Goal: Task Accomplishment & Management: Manage account settings

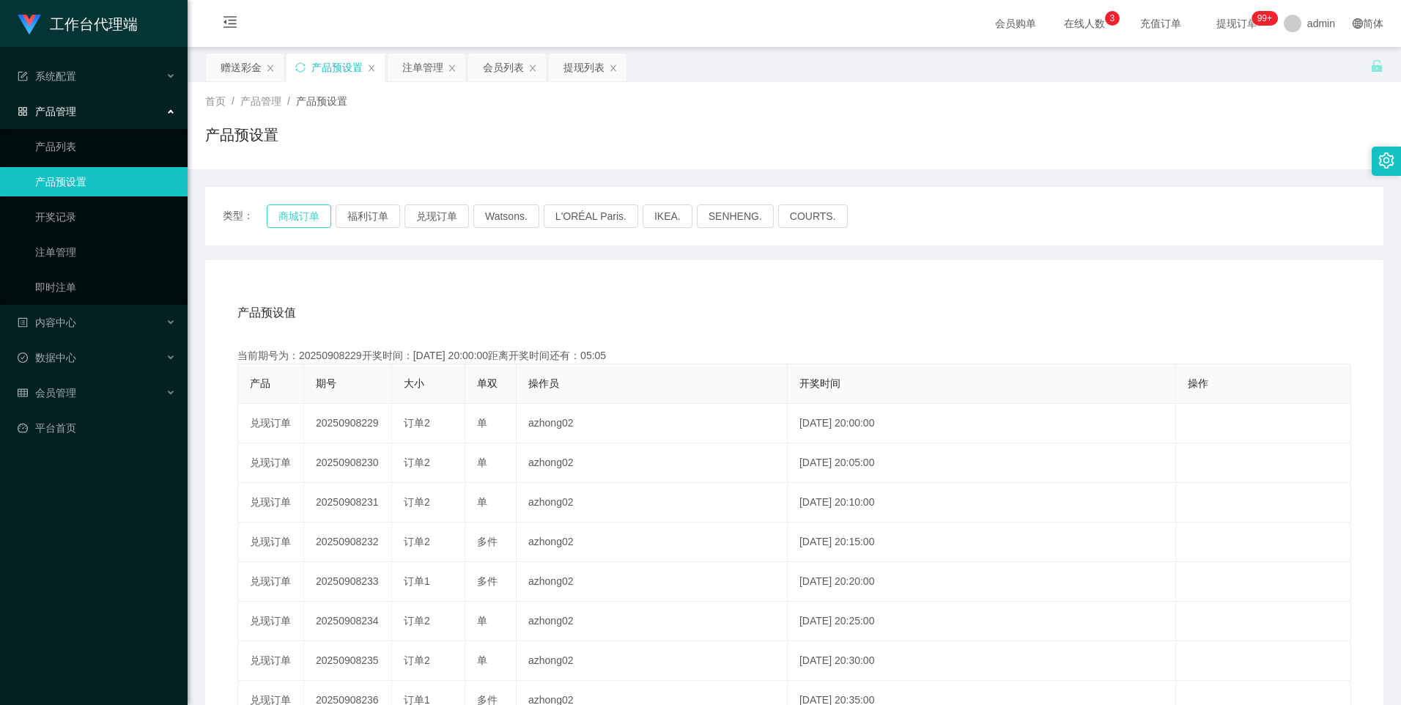
click at [307, 216] on button "商城订单" at bounding box center [299, 216] width 65 height 23
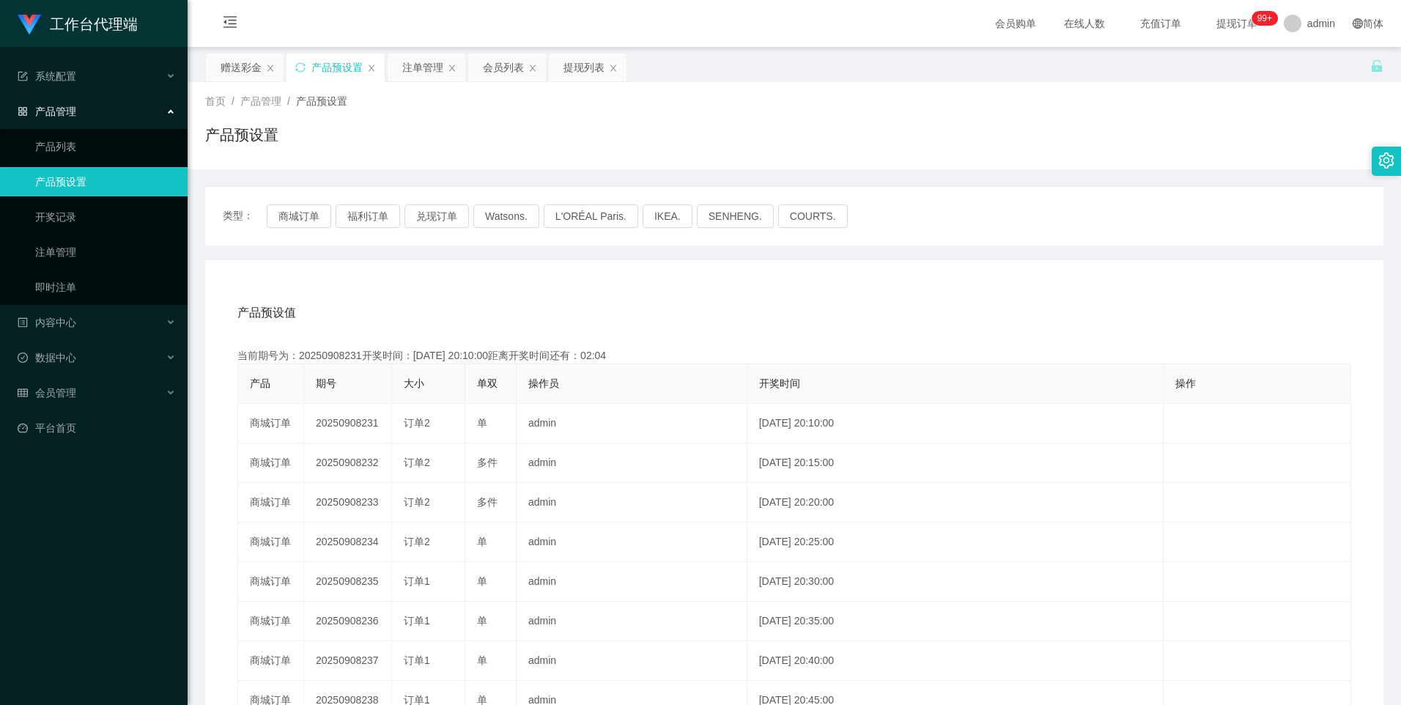
click at [295, 202] on div "类型： 商城订单 福利订单 兑现订单 Watsons. L'ORÉAL Paris. IKEA. [GEOGRAPHIC_DATA]. COURTS." at bounding box center [794, 216] width 1179 height 59
click at [300, 212] on button "商城订单" at bounding box center [299, 216] width 65 height 23
click at [298, 219] on button "商城订单" at bounding box center [299, 216] width 65 height 23
click at [324, 216] on button "商城订单" at bounding box center [299, 216] width 65 height 23
click at [314, 219] on button "商城订单" at bounding box center [299, 216] width 65 height 23
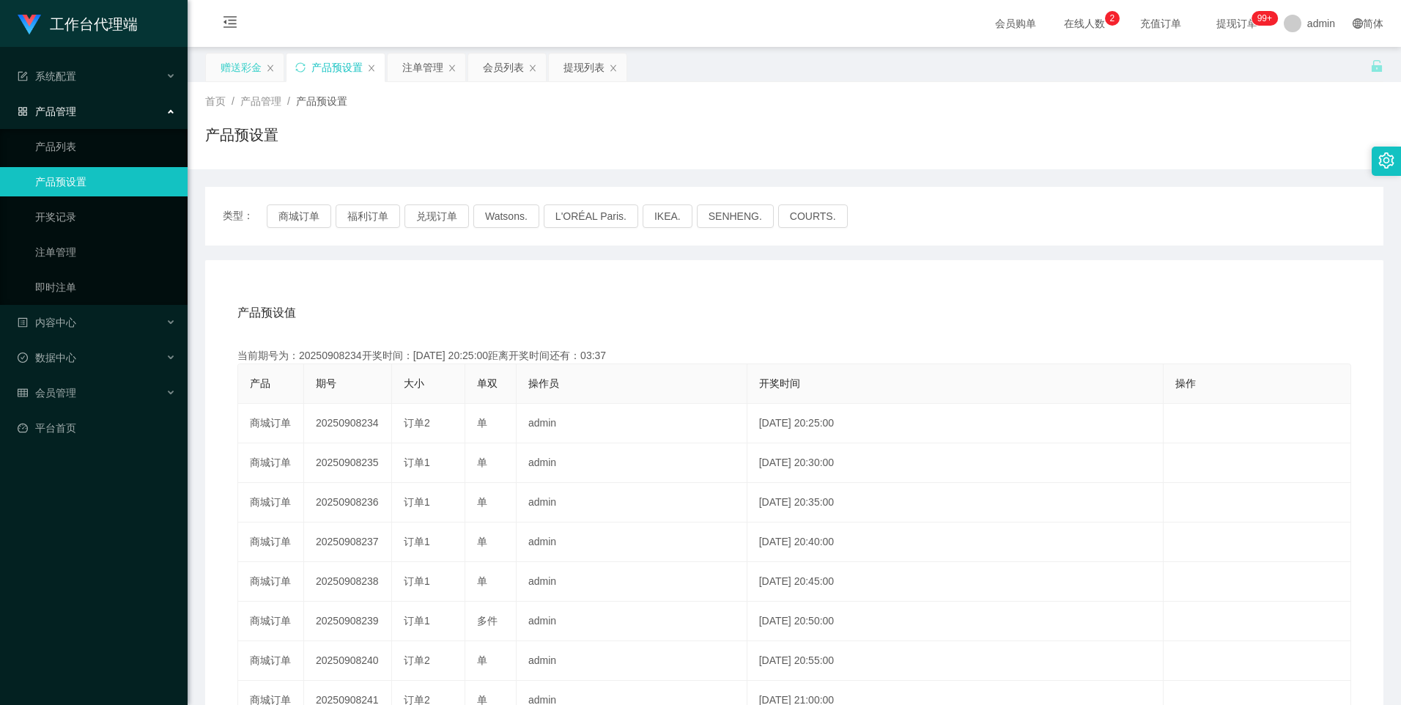
click at [248, 66] on div "赠送彩金" at bounding box center [241, 68] width 41 height 28
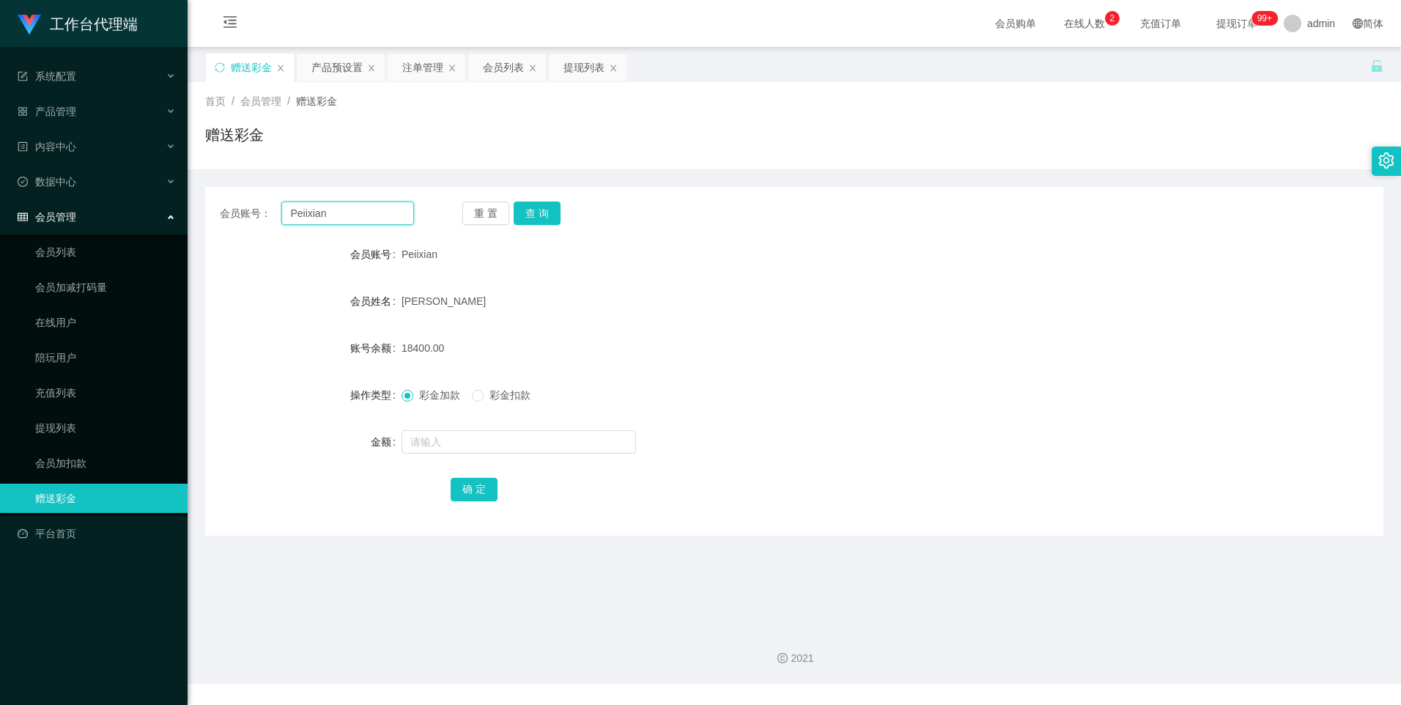
click at [366, 220] on input "Peiixian" at bounding box center [347, 213] width 132 height 23
paste input "Applews"
type input "Applews"
click at [526, 221] on button "查 询" at bounding box center [537, 213] width 47 height 23
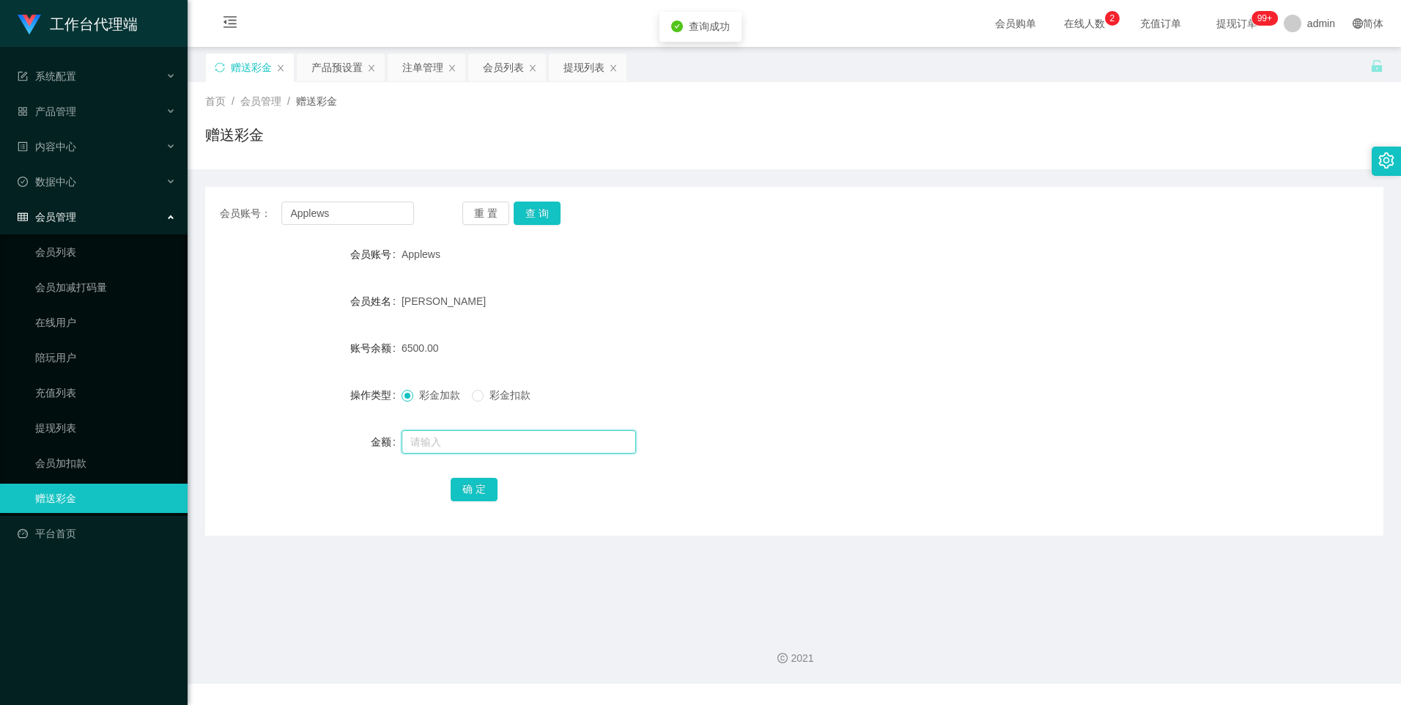
click at [449, 444] on input "text" at bounding box center [519, 441] width 235 height 23
type input "10000"
click at [461, 482] on button "确 定" at bounding box center [474, 489] width 47 height 23
click at [506, 74] on div "会员列表" at bounding box center [503, 68] width 41 height 28
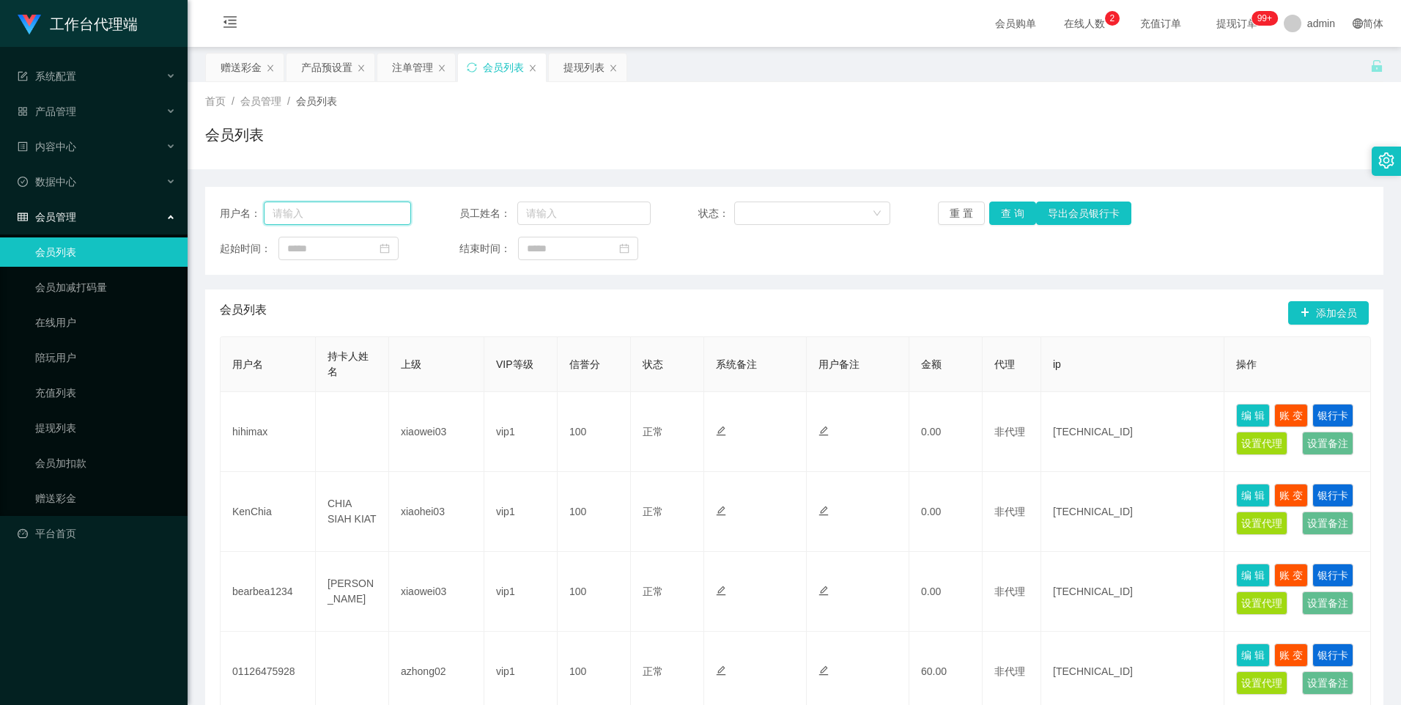
click at [379, 211] on input "text" at bounding box center [338, 213] width 148 height 23
paste input "Applews"
type input "Applews"
click at [1007, 207] on button "查 询" at bounding box center [1013, 213] width 47 height 23
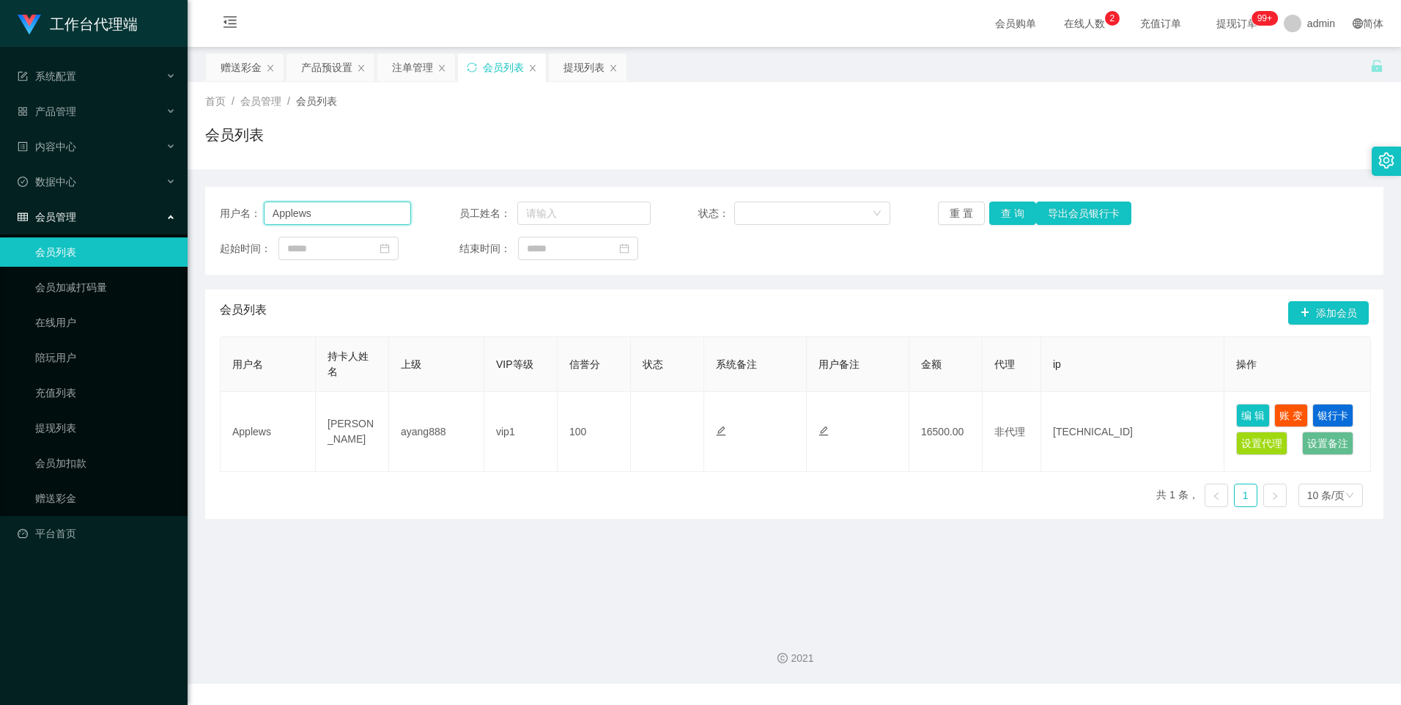
click at [330, 207] on input "Applews" at bounding box center [338, 213] width 148 height 23
drag, startPoint x: 405, startPoint y: 67, endPoint x: 441, endPoint y: 130, distance: 72.2
click at [405, 67] on div "注单管理" at bounding box center [412, 68] width 41 height 28
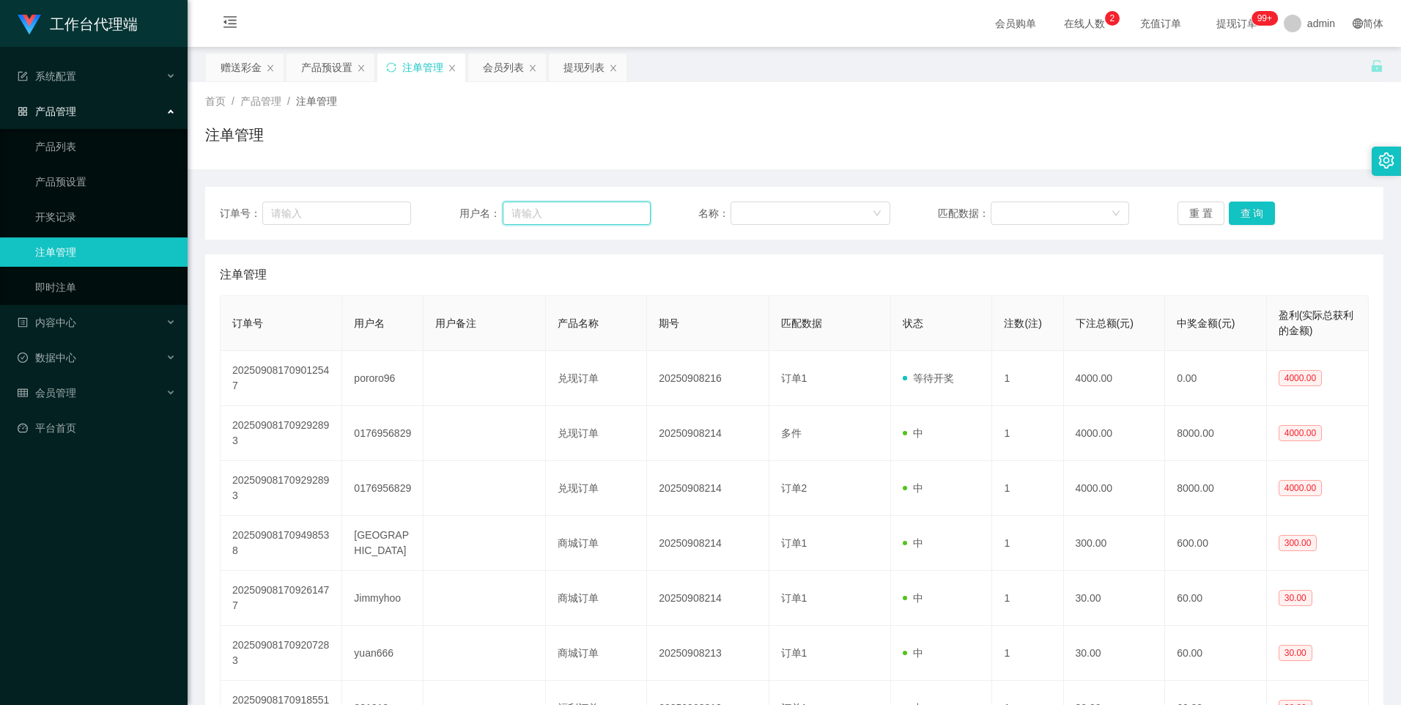
click at [570, 214] on input "text" at bounding box center [577, 213] width 148 height 23
paste input "Applews"
type input "Applews"
click at [1251, 211] on button "查 询" at bounding box center [1252, 213] width 47 height 23
click at [325, 74] on div "产品预设置" at bounding box center [326, 68] width 51 height 28
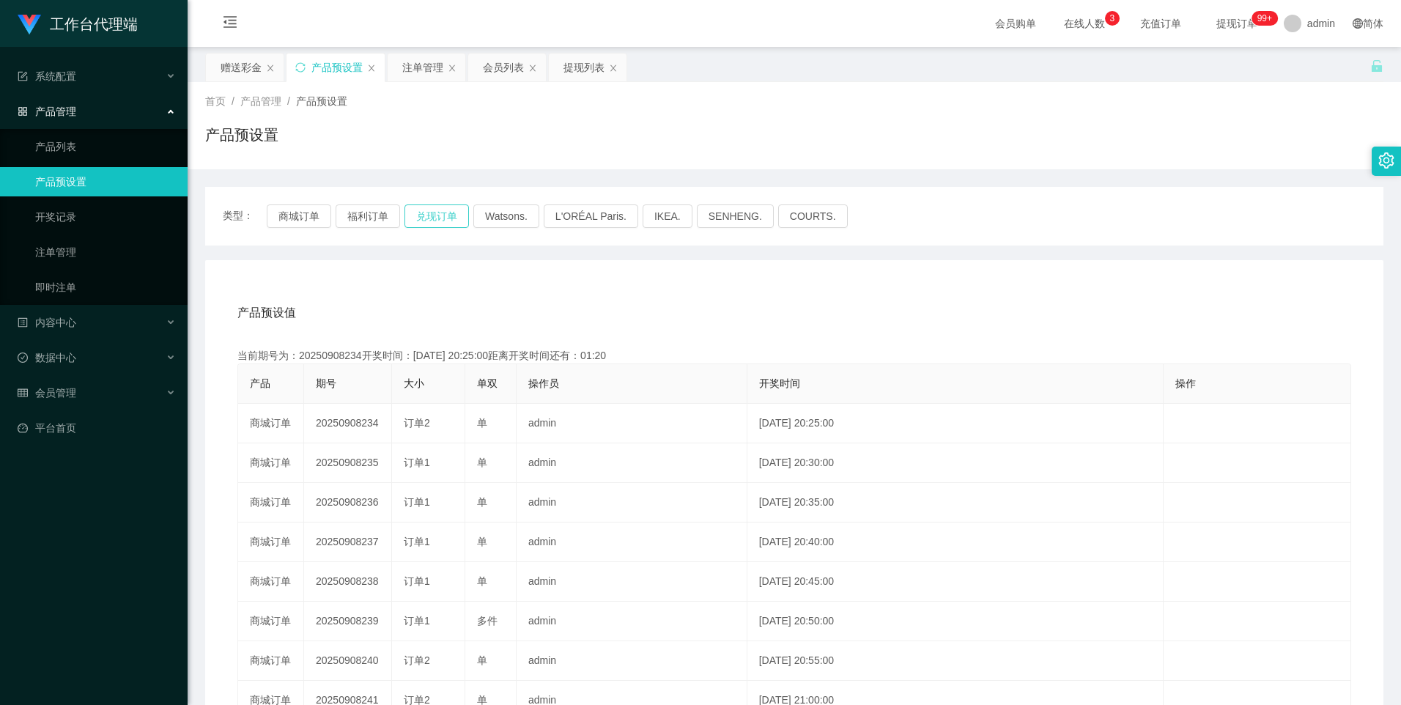
click at [432, 224] on button "兑现订单" at bounding box center [437, 216] width 65 height 23
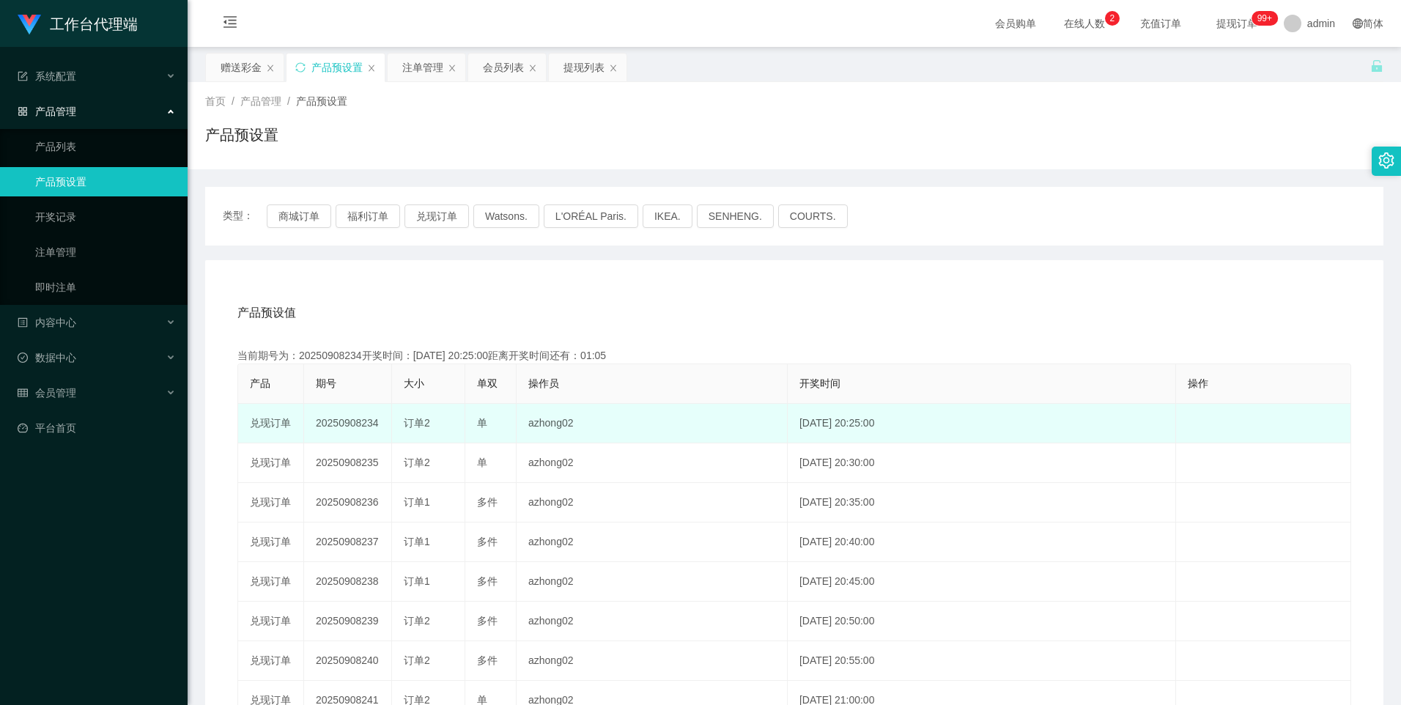
click at [333, 422] on td "20250908234" at bounding box center [348, 424] width 88 height 40
copy td "20250908234"
click at [350, 418] on td "20250908234" at bounding box center [348, 424] width 88 height 40
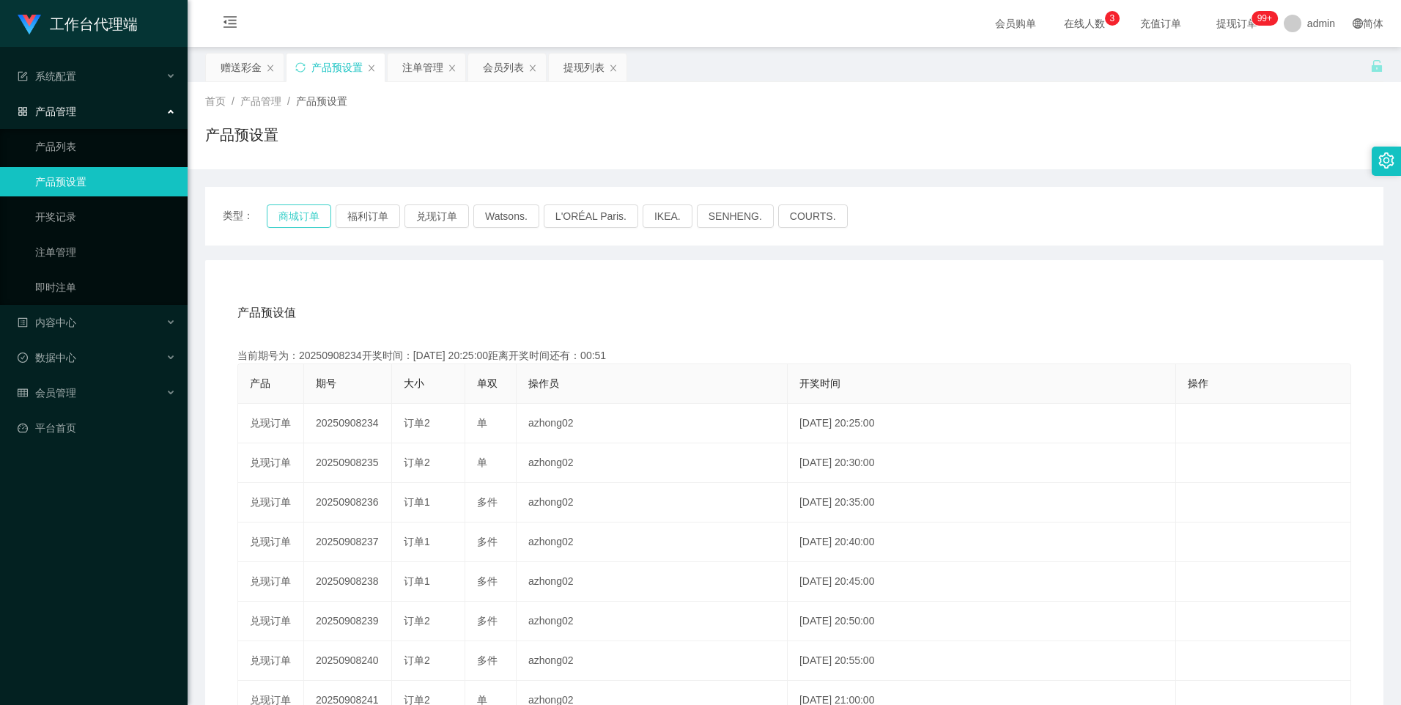
click at [299, 211] on button "商城订单" at bounding box center [299, 216] width 65 height 23
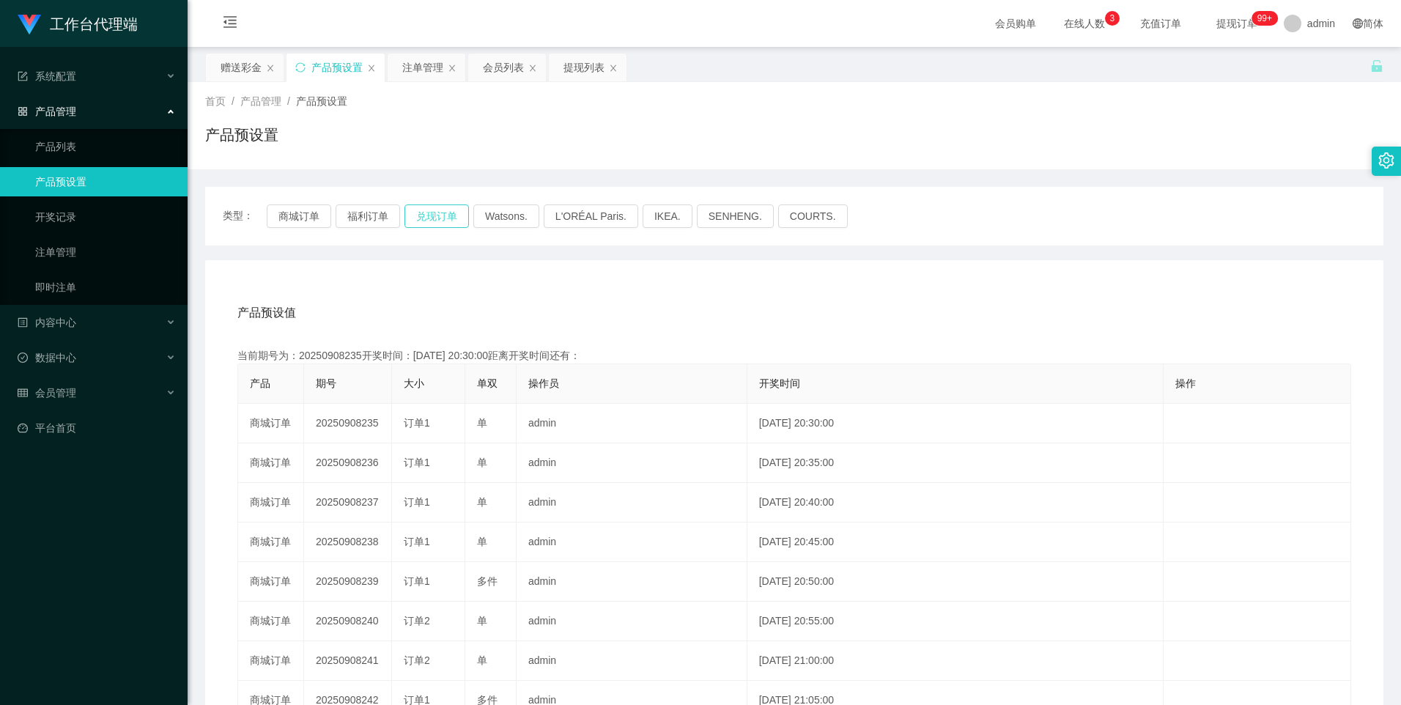
click at [436, 212] on button "兑现订单" at bounding box center [437, 216] width 65 height 23
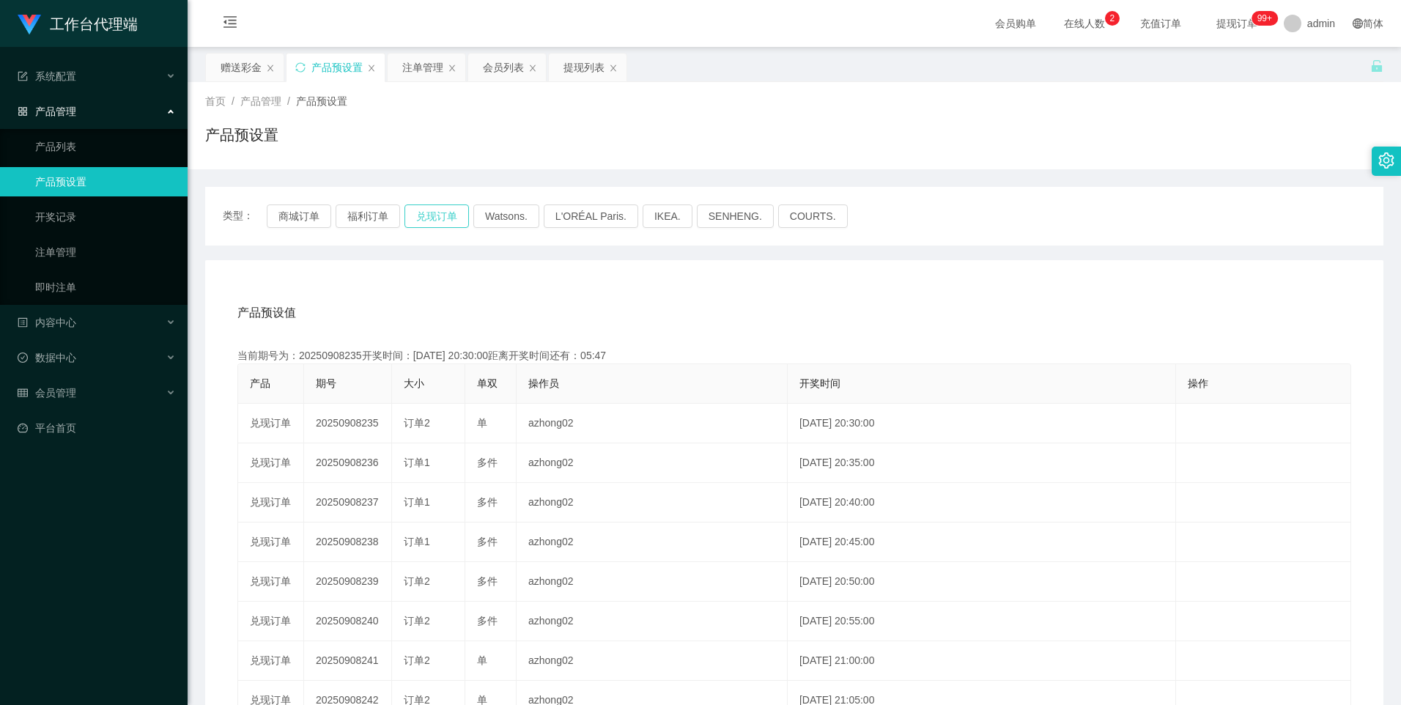
click at [427, 218] on button "兑现订单" at bounding box center [437, 216] width 65 height 23
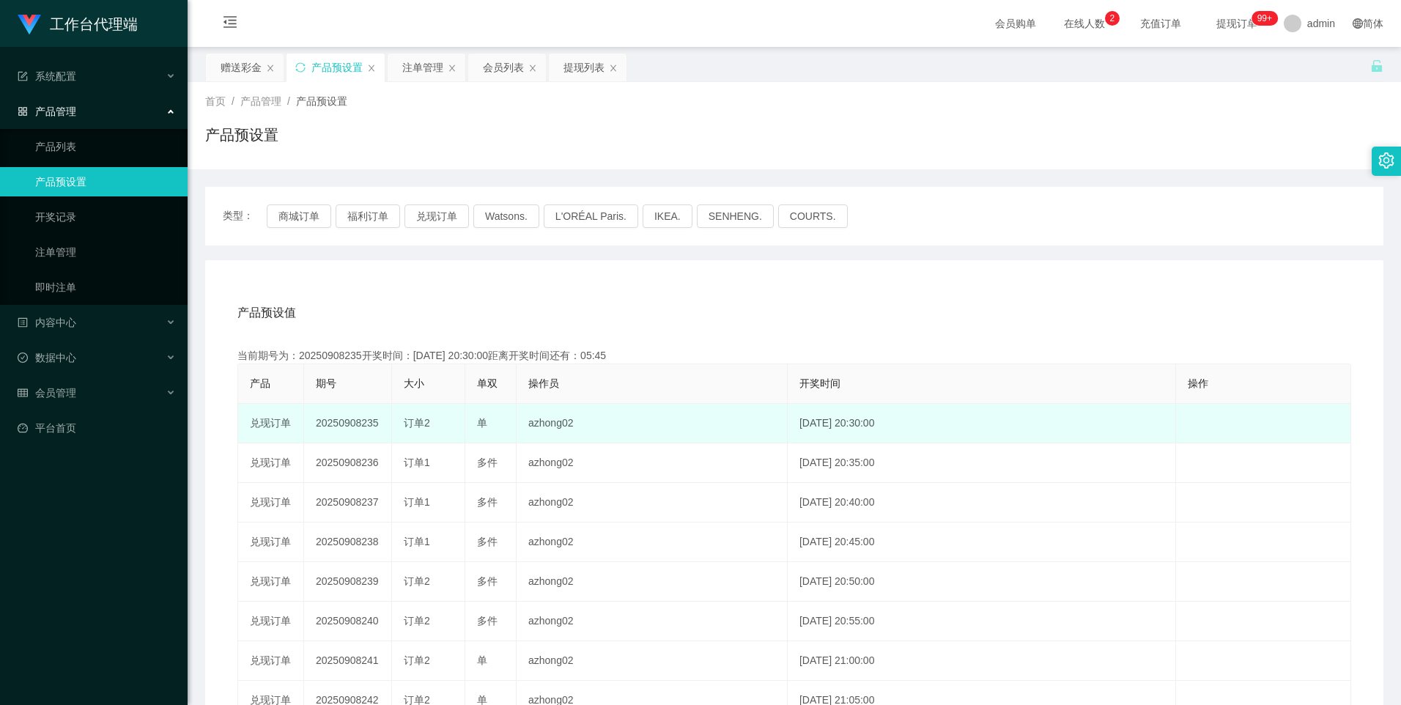
click at [359, 424] on td "20250908235" at bounding box center [348, 424] width 88 height 40
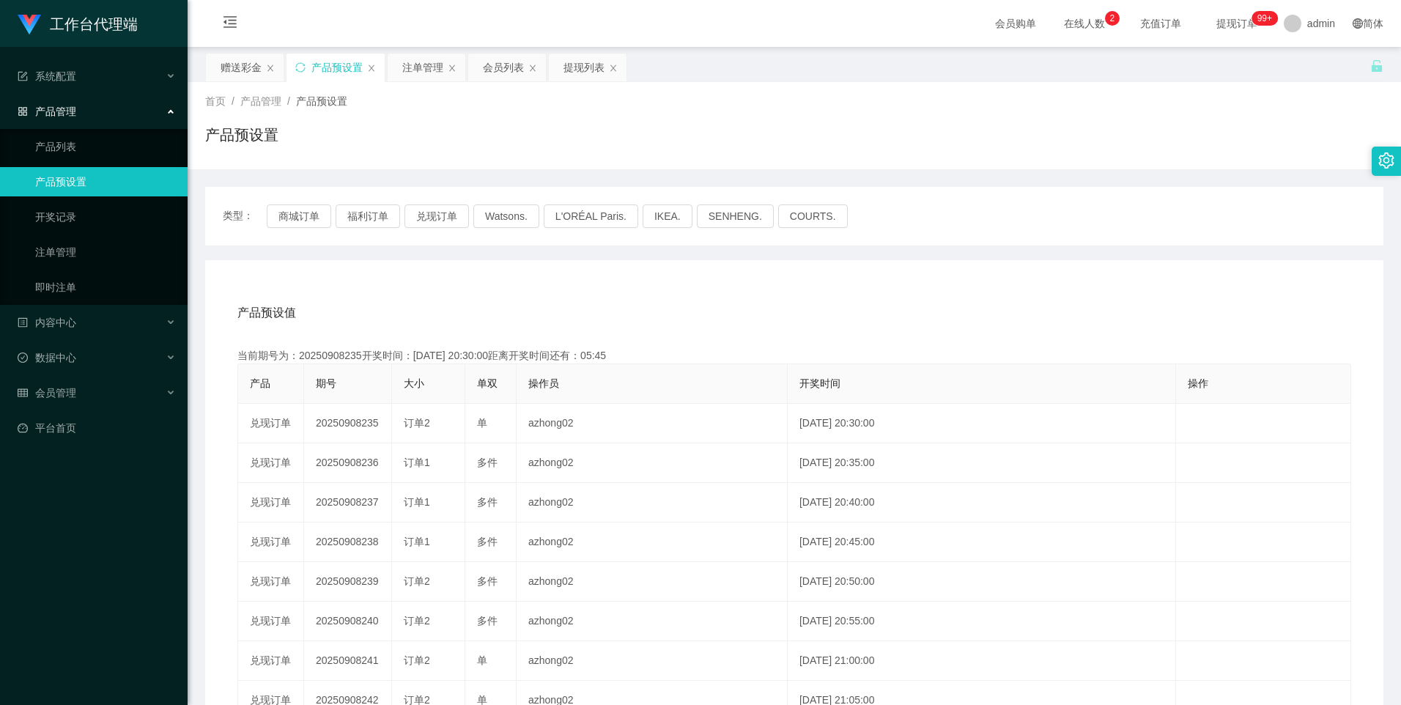
copy td "20250908235"
click at [449, 218] on button "兑现订单" at bounding box center [437, 216] width 65 height 23
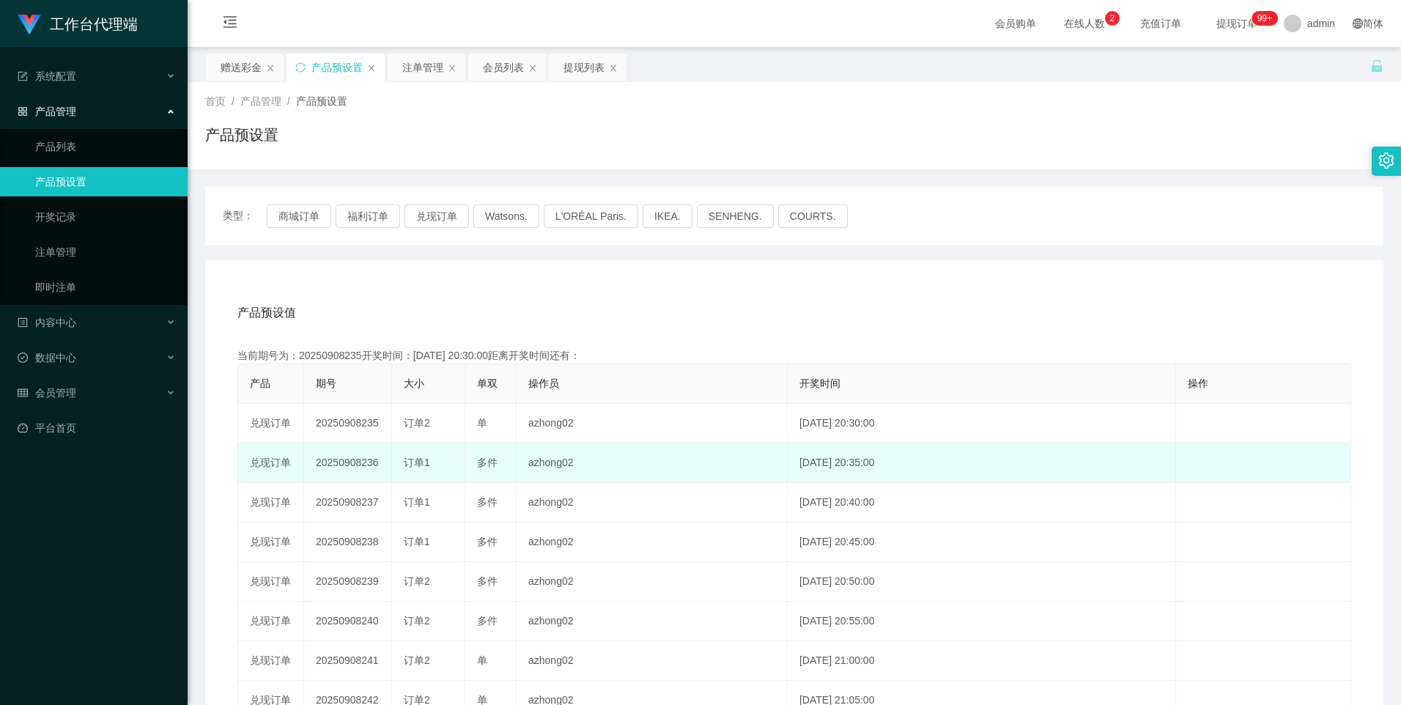
click at [359, 449] on td "20250908236" at bounding box center [348, 463] width 88 height 40
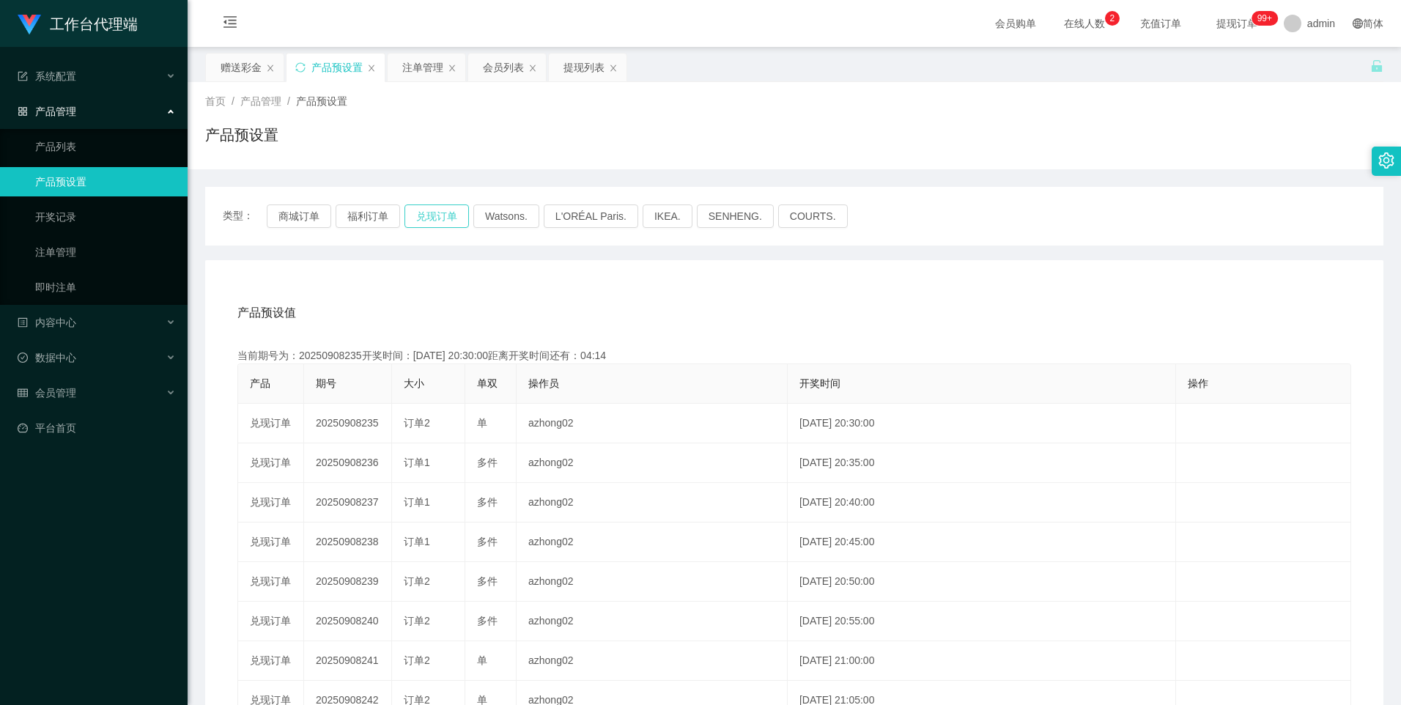
click at [443, 222] on button "兑现订单" at bounding box center [437, 216] width 65 height 23
click at [430, 221] on button "兑现订单" at bounding box center [437, 216] width 65 height 23
click at [434, 214] on button "兑现订单" at bounding box center [437, 216] width 65 height 23
click at [413, 222] on button "兑现订单" at bounding box center [437, 216] width 65 height 23
click at [412, 66] on div "注单管理" at bounding box center [422, 68] width 41 height 28
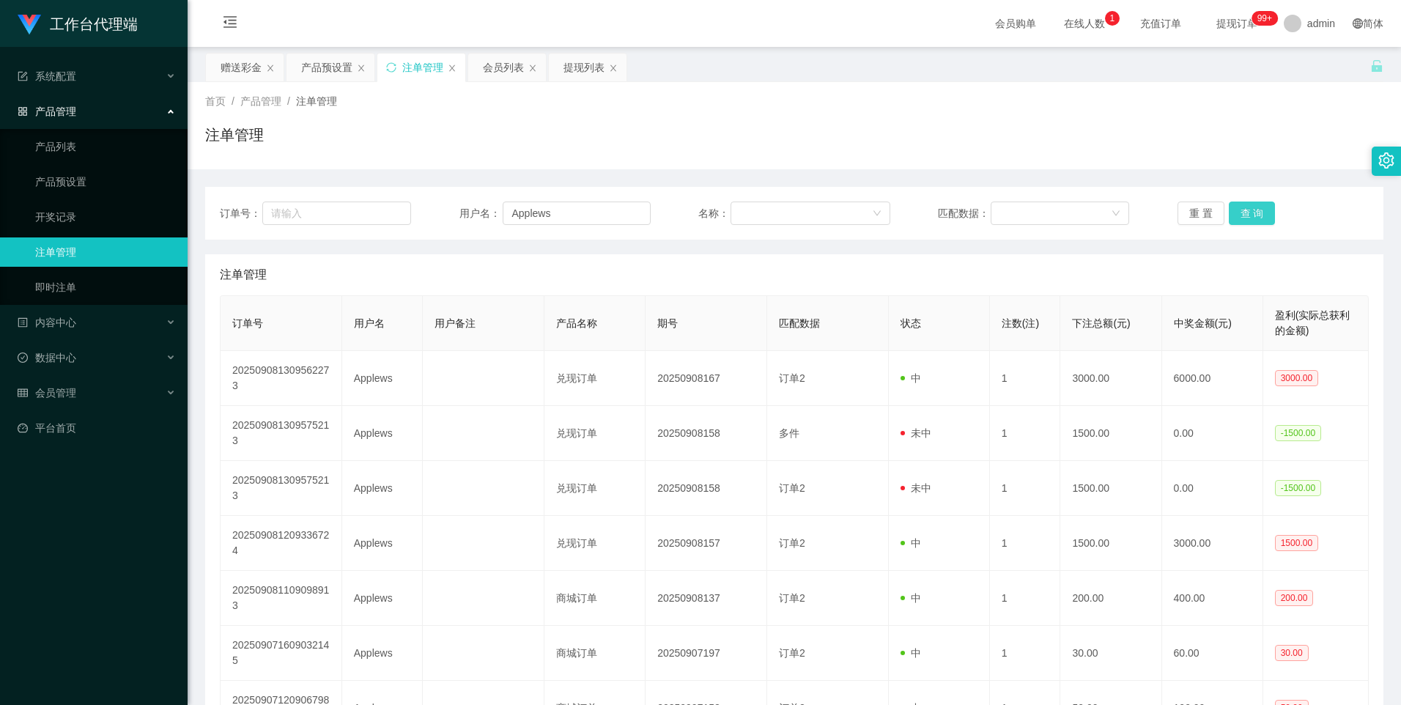
click at [1247, 215] on button "查 询" at bounding box center [1252, 213] width 47 height 23
click at [1262, 213] on button "查 询" at bounding box center [1252, 213] width 47 height 23
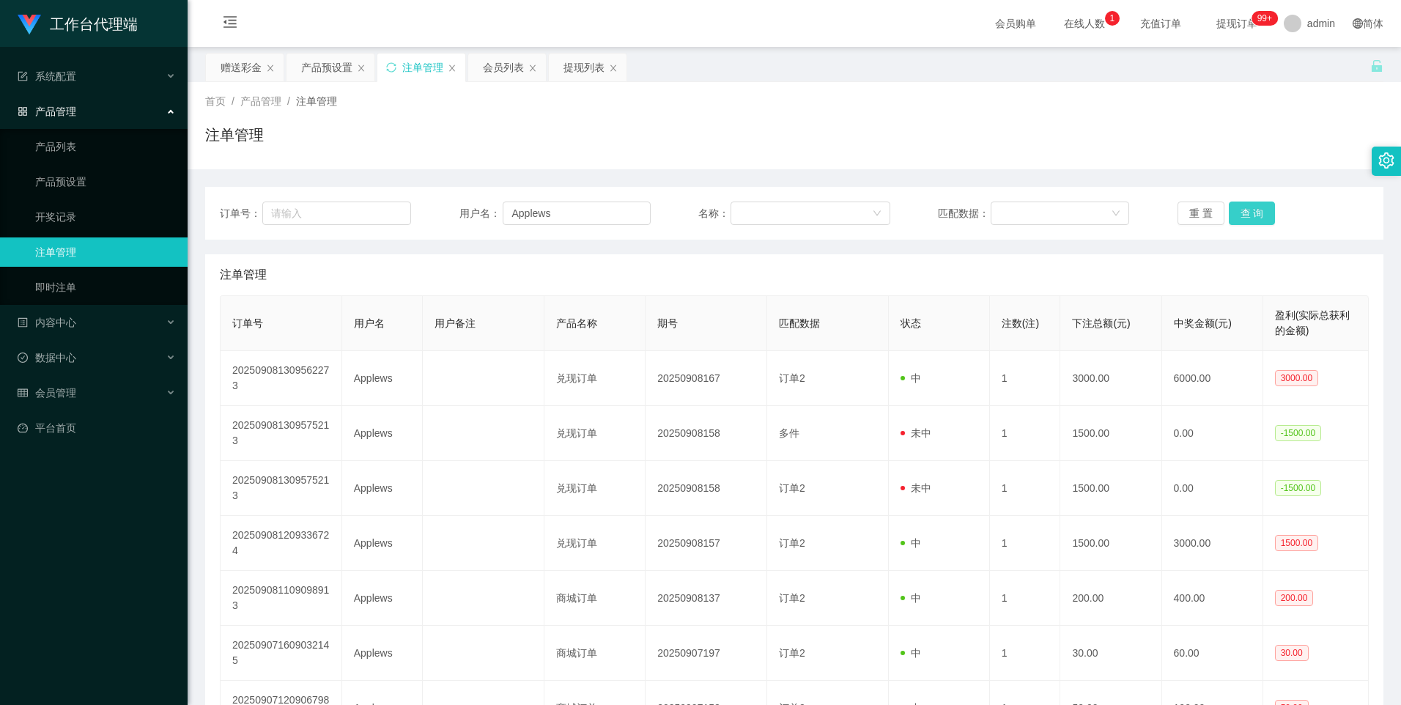
click at [1258, 212] on button "查 询" at bounding box center [1252, 213] width 47 height 23
click at [1256, 212] on button "查 询" at bounding box center [1252, 213] width 47 height 23
click at [1253, 214] on button "查 询" at bounding box center [1252, 213] width 47 height 23
drag, startPoint x: 567, startPoint y: 210, endPoint x: 580, endPoint y: 221, distance: 17.2
click at [567, 210] on input "Applews" at bounding box center [577, 213] width 148 height 23
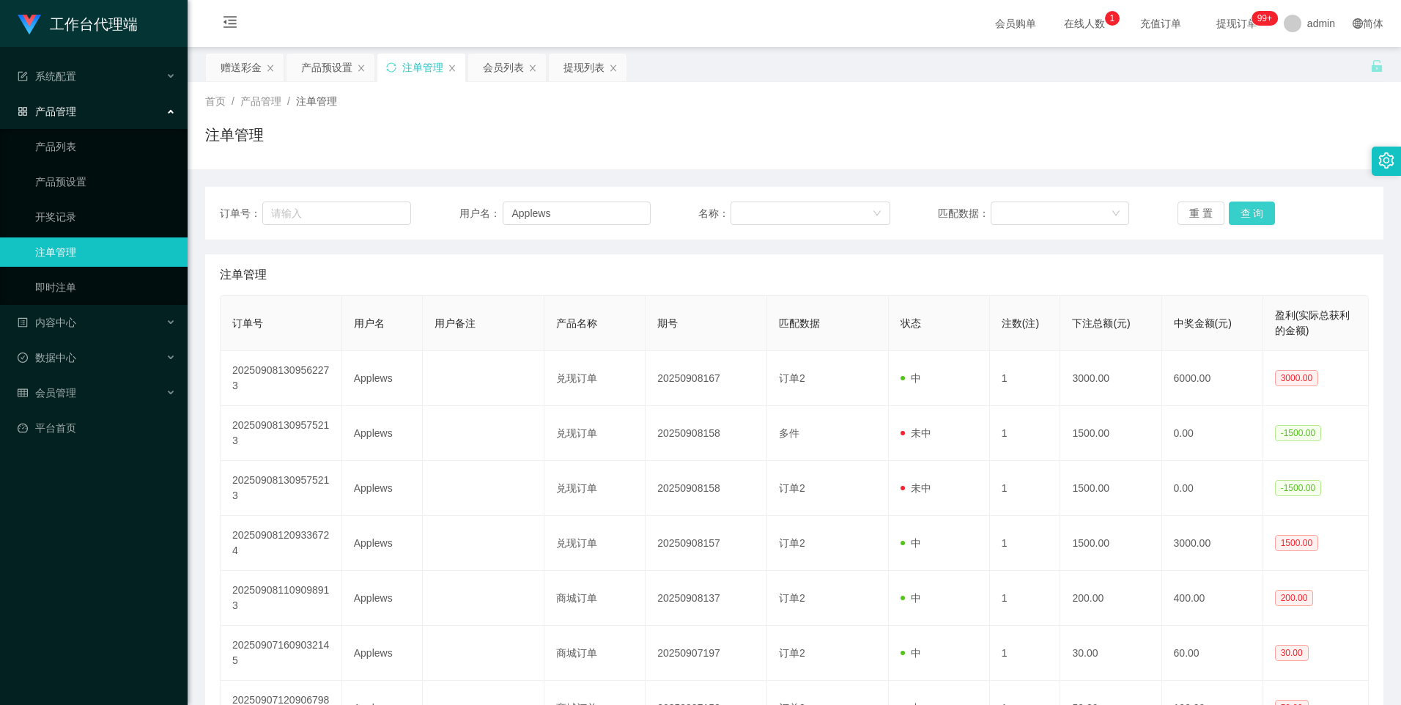
click at [1242, 217] on button "查 询" at bounding box center [1252, 213] width 47 height 23
click at [1242, 219] on button "查 询" at bounding box center [1252, 213] width 47 height 23
click at [1253, 213] on button "查 询" at bounding box center [1252, 213] width 47 height 23
click at [1248, 207] on button "查 询" at bounding box center [1252, 213] width 47 height 23
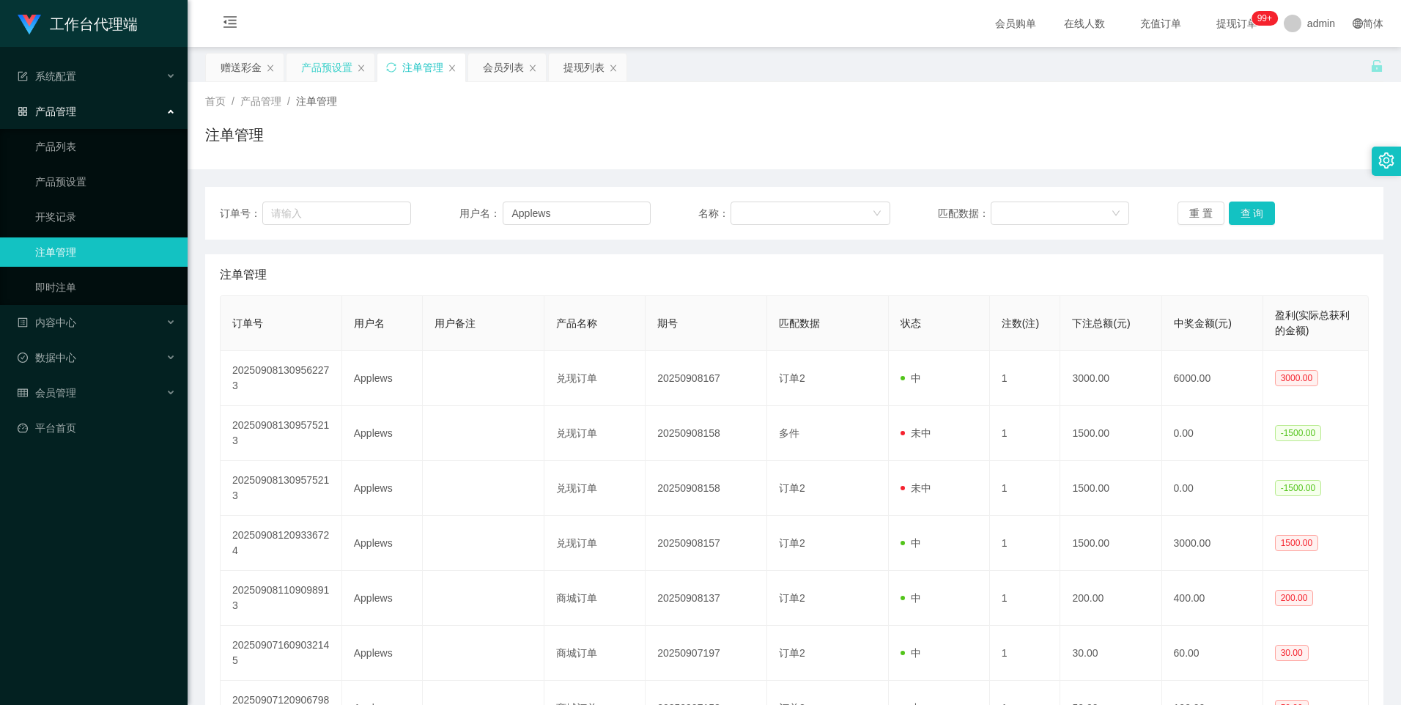
click at [320, 73] on div "产品预设置" at bounding box center [326, 68] width 51 height 28
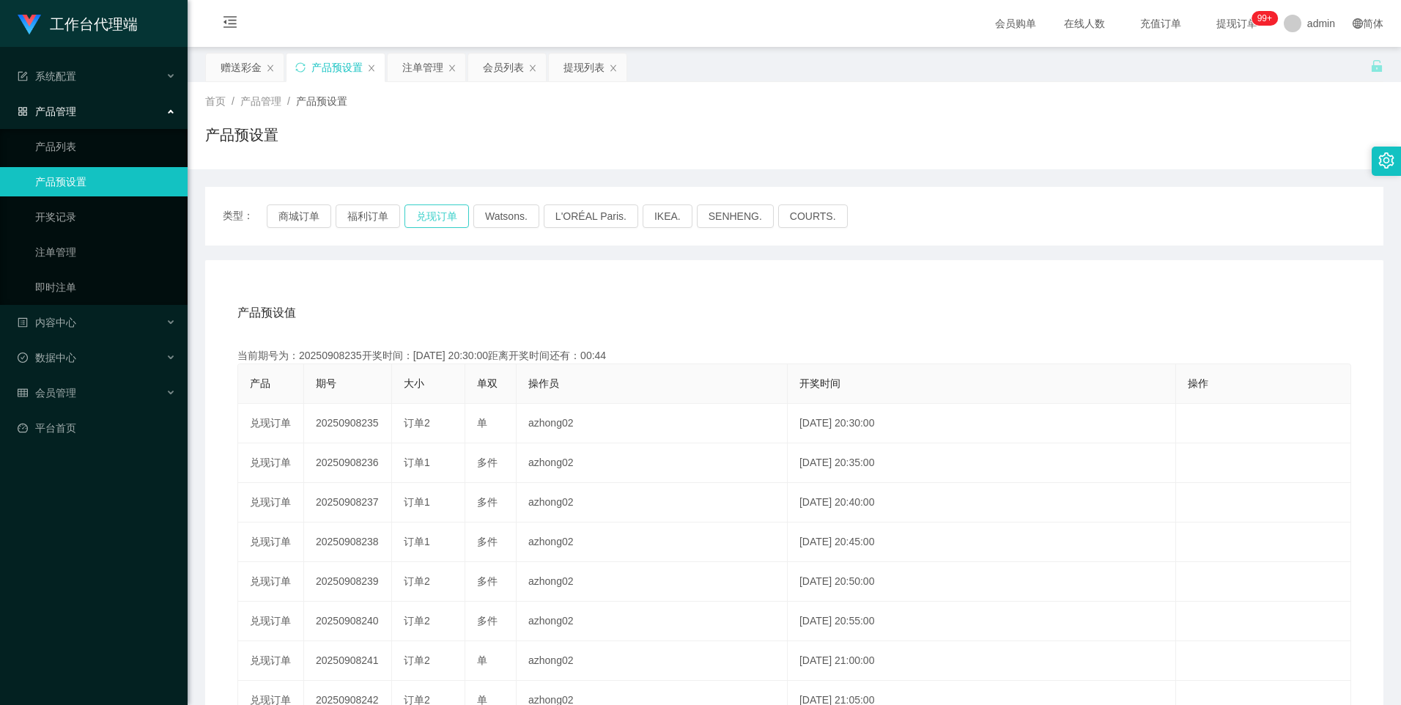
click at [438, 215] on button "兑现订单" at bounding box center [437, 216] width 65 height 23
click at [416, 66] on div "注单管理" at bounding box center [422, 68] width 41 height 28
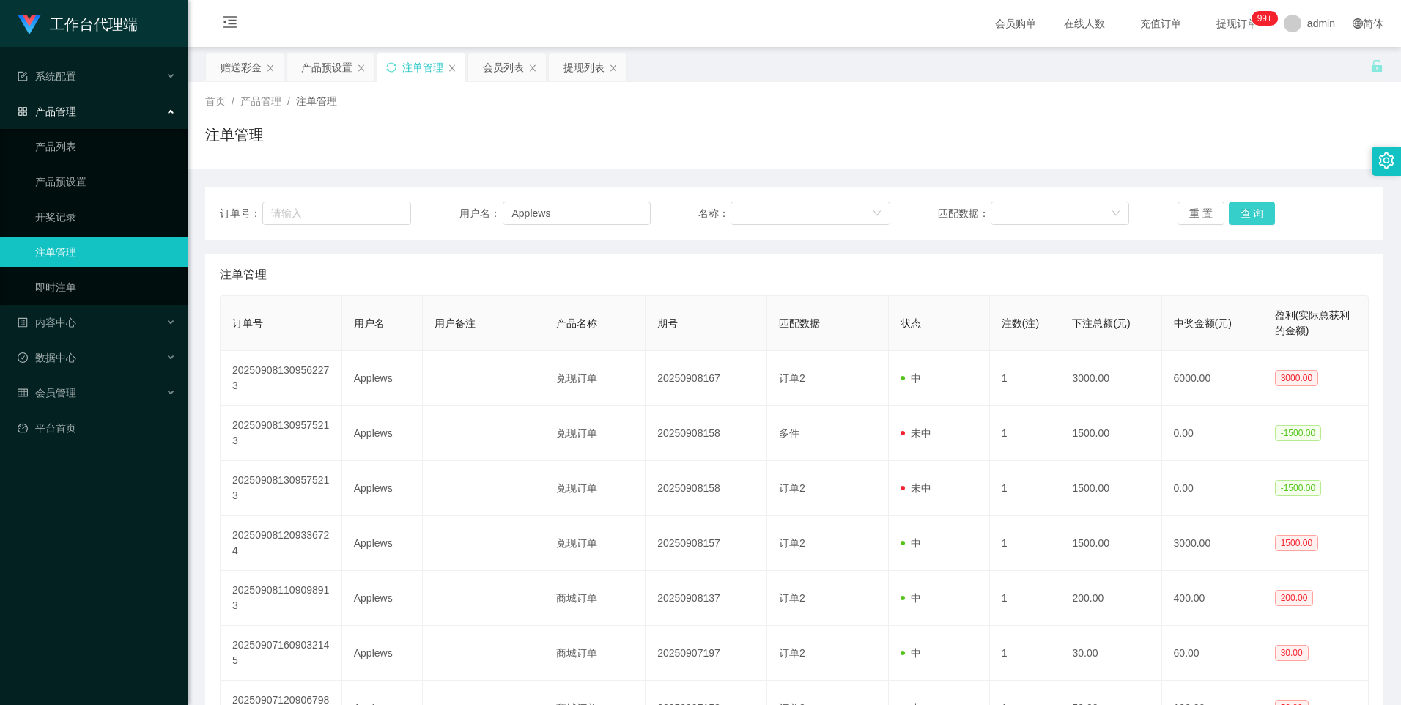
click at [1255, 213] on button "查 询" at bounding box center [1252, 213] width 47 height 23
click at [1253, 220] on button "查 询" at bounding box center [1252, 213] width 47 height 23
click at [1241, 212] on button "查 询" at bounding box center [1252, 213] width 47 height 23
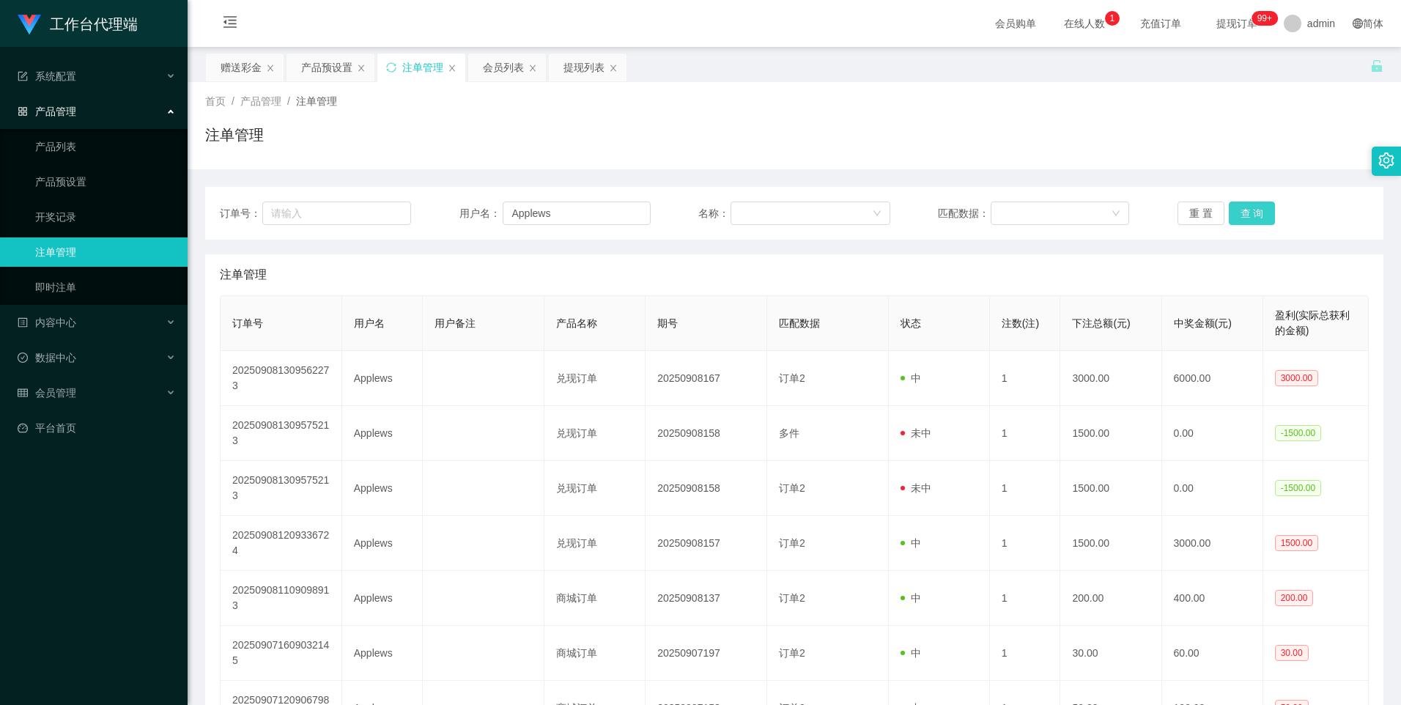
click at [1241, 212] on button "查 询" at bounding box center [1252, 213] width 47 height 23
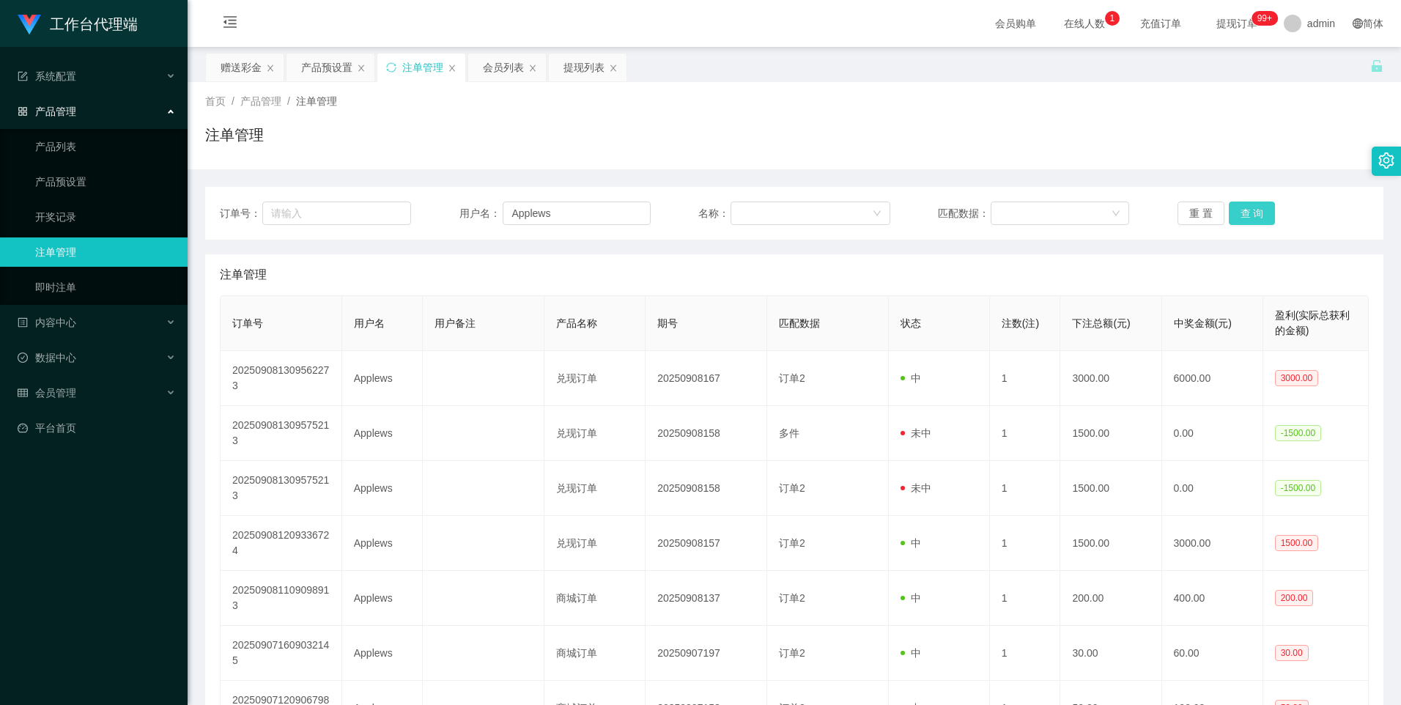
click at [1241, 212] on button "查 询" at bounding box center [1252, 213] width 47 height 23
click at [1253, 221] on button "查 询" at bounding box center [1252, 213] width 47 height 23
click at [1249, 217] on button "查 询" at bounding box center [1252, 213] width 47 height 23
click at [1256, 218] on button "查 询" at bounding box center [1252, 213] width 47 height 23
click at [1251, 213] on button "查 询" at bounding box center [1252, 213] width 47 height 23
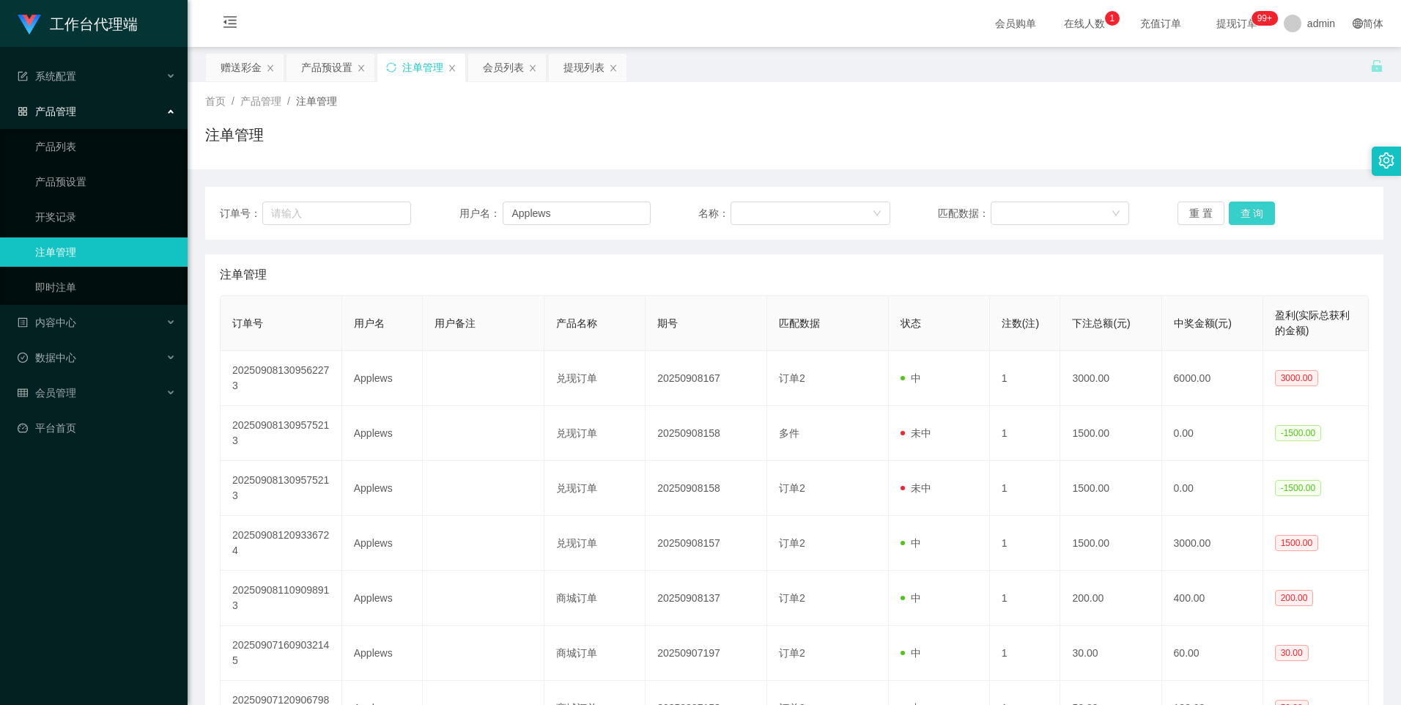
click at [1251, 213] on button "查 询" at bounding box center [1252, 213] width 47 height 23
click at [1248, 213] on button "查 询" at bounding box center [1252, 213] width 47 height 23
click at [317, 67] on div "产品预设置" at bounding box center [326, 68] width 51 height 28
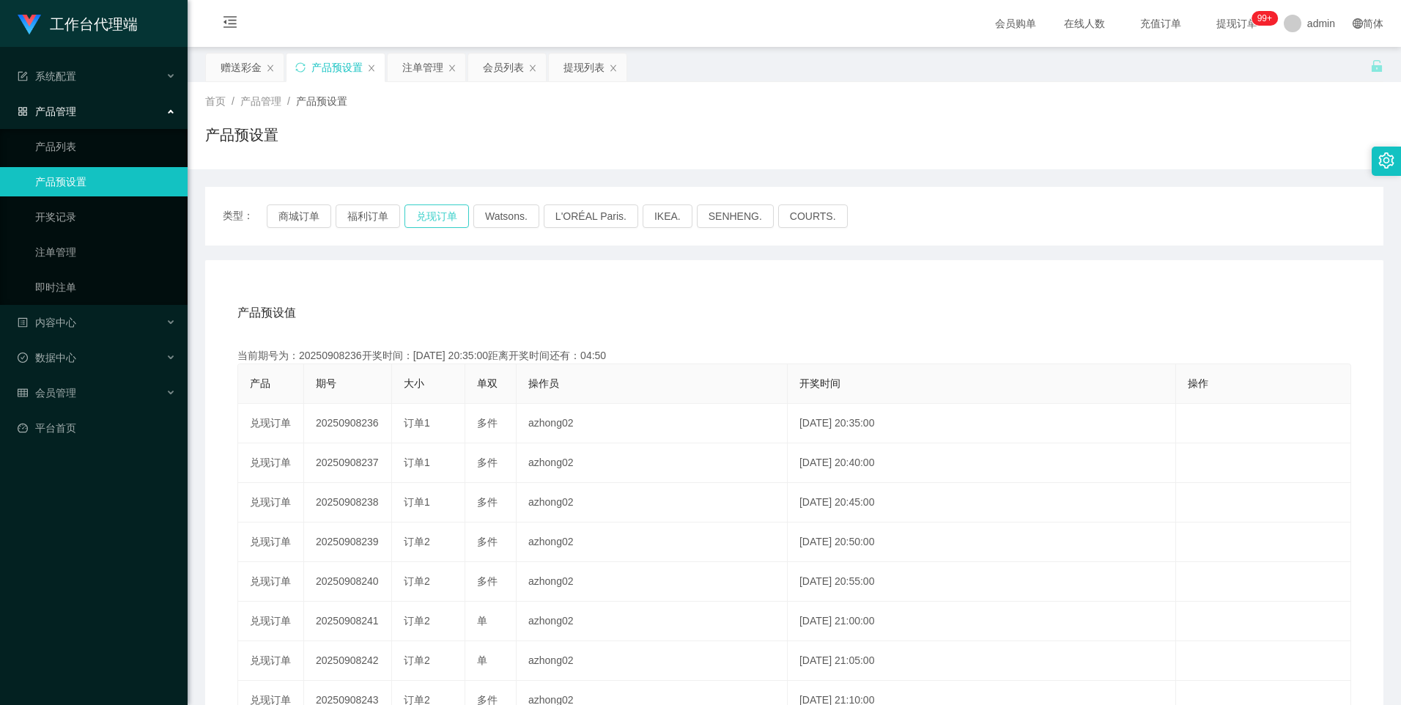
click at [436, 219] on button "兑现订单" at bounding box center [437, 216] width 65 height 23
click at [443, 215] on button "兑现订单" at bounding box center [437, 216] width 65 height 23
click at [432, 212] on button "兑现订单" at bounding box center [437, 216] width 65 height 23
click at [420, 65] on div "注单管理" at bounding box center [422, 68] width 41 height 28
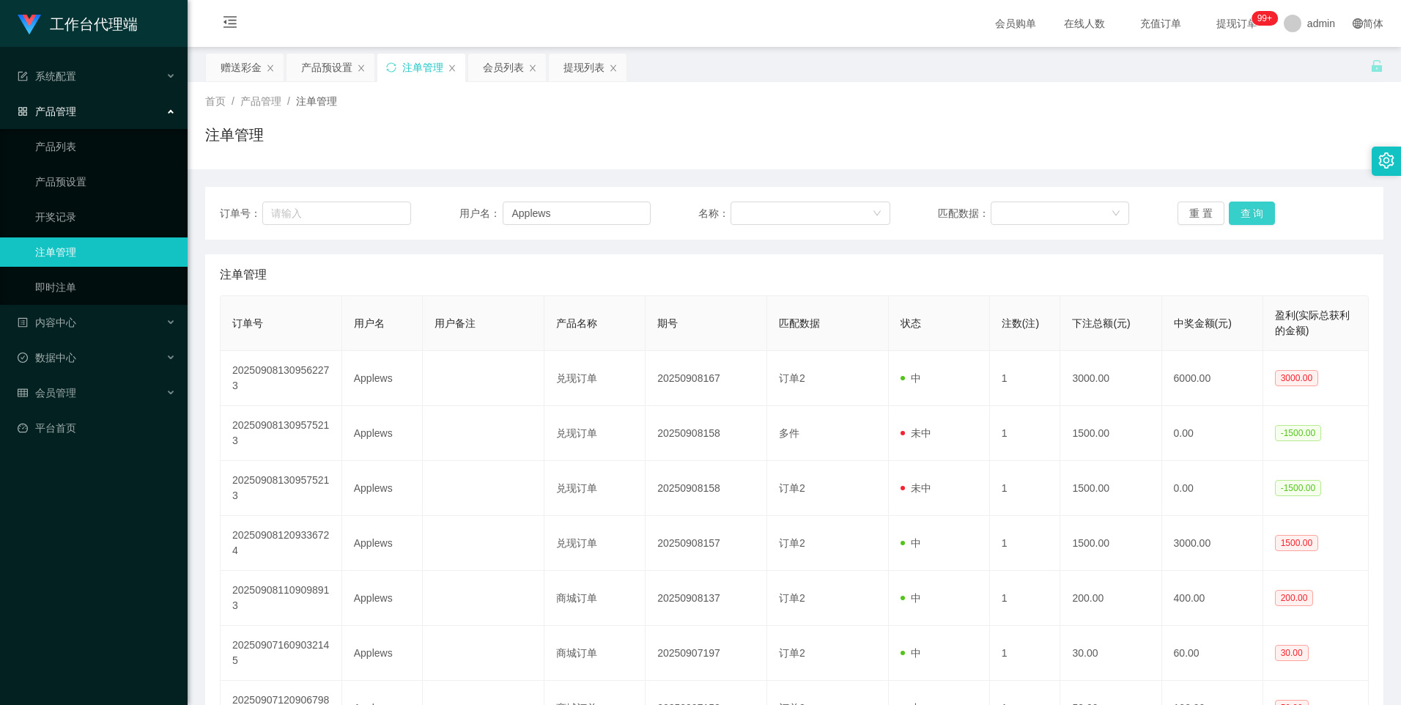
click at [1258, 215] on button "查 询" at bounding box center [1252, 213] width 47 height 23
click at [1220, 216] on div "重 置 查 询" at bounding box center [1273, 213] width 191 height 23
drag, startPoint x: 1243, startPoint y: 214, endPoint x: 1248, endPoint y: 221, distance: 8.5
click at [1243, 213] on button "查 询" at bounding box center [1252, 213] width 47 height 23
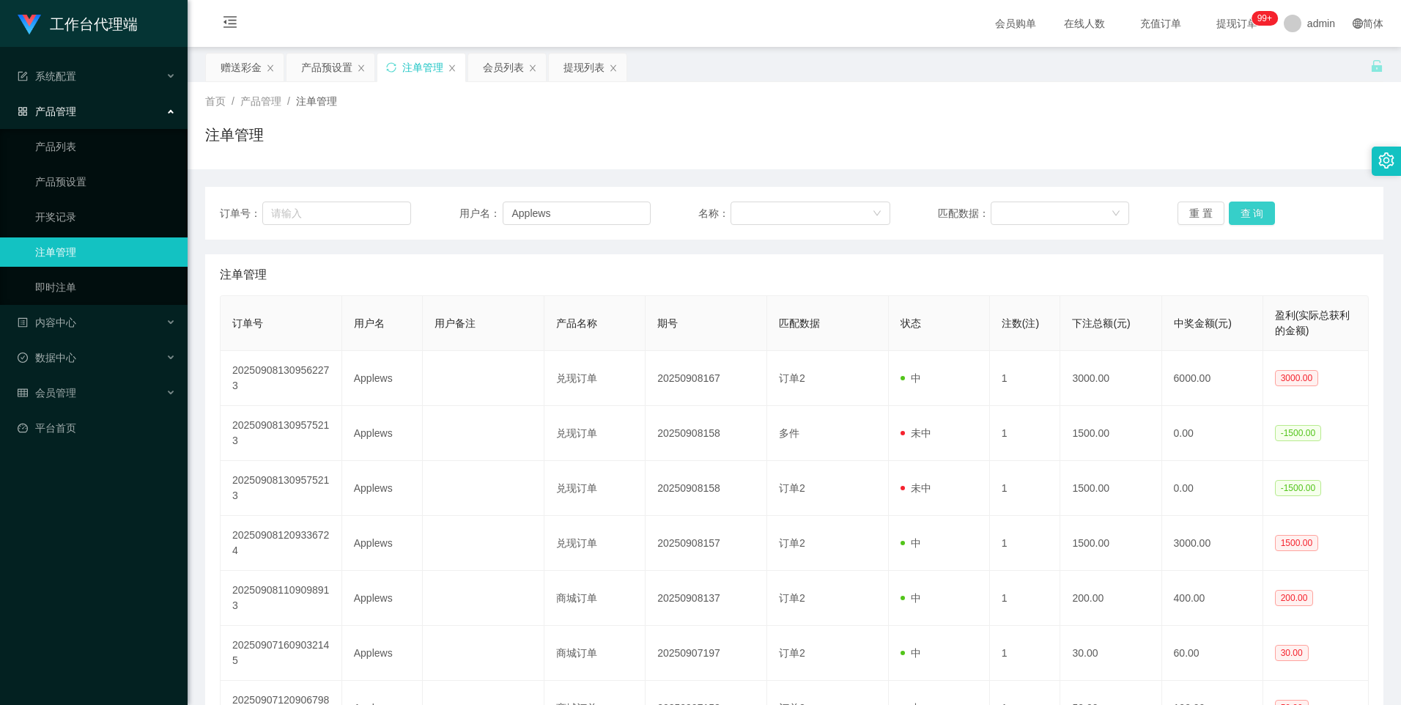
click at [1250, 222] on button "查 询" at bounding box center [1252, 213] width 47 height 23
click at [1243, 207] on button "查 询" at bounding box center [1252, 213] width 47 height 23
click at [1245, 209] on button "查 询" at bounding box center [1252, 213] width 47 height 23
click at [1235, 211] on button "查 询" at bounding box center [1252, 213] width 47 height 23
click at [1252, 211] on button "查 询" at bounding box center [1252, 213] width 47 height 23
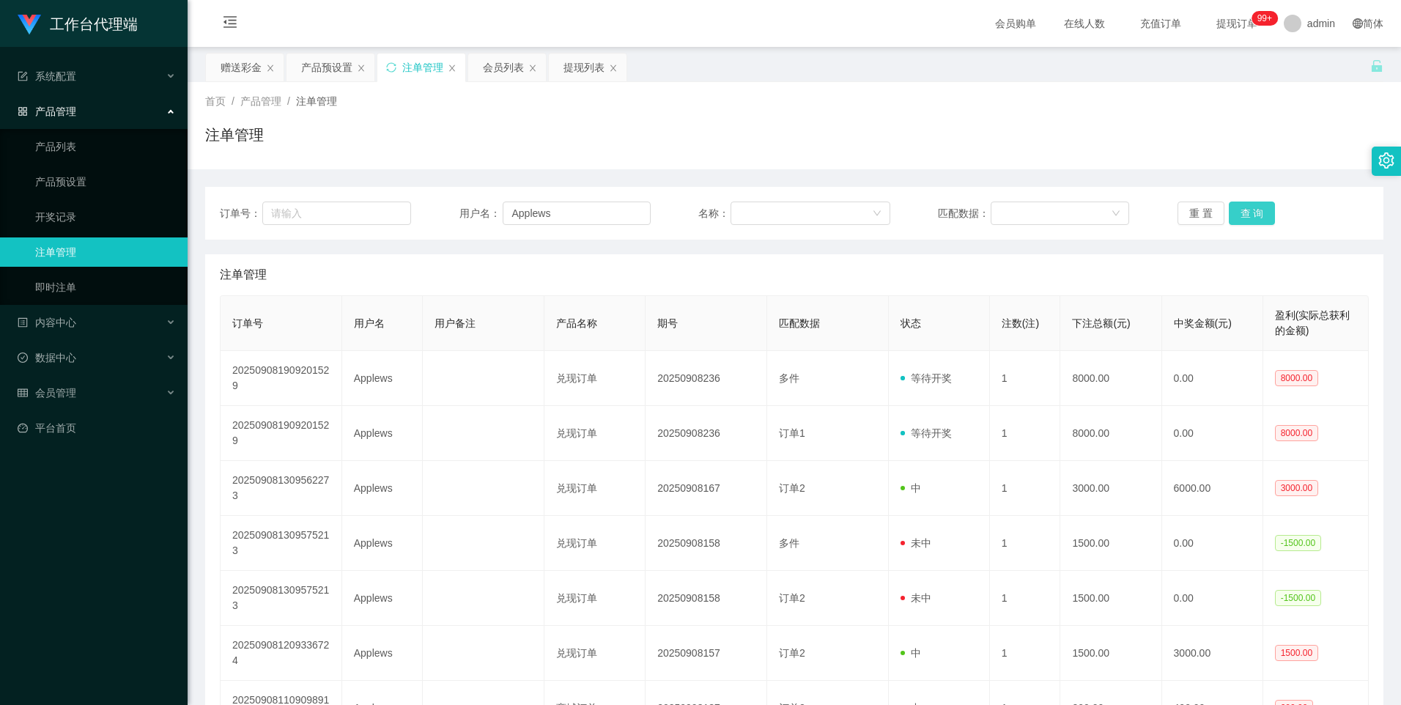
click at [1255, 218] on button "查 询" at bounding box center [1252, 213] width 47 height 23
click at [1255, 213] on button "查 询" at bounding box center [1252, 213] width 47 height 23
click at [1229, 208] on button "查 询" at bounding box center [1252, 213] width 47 height 23
click at [564, 207] on input "Applews" at bounding box center [577, 213] width 148 height 23
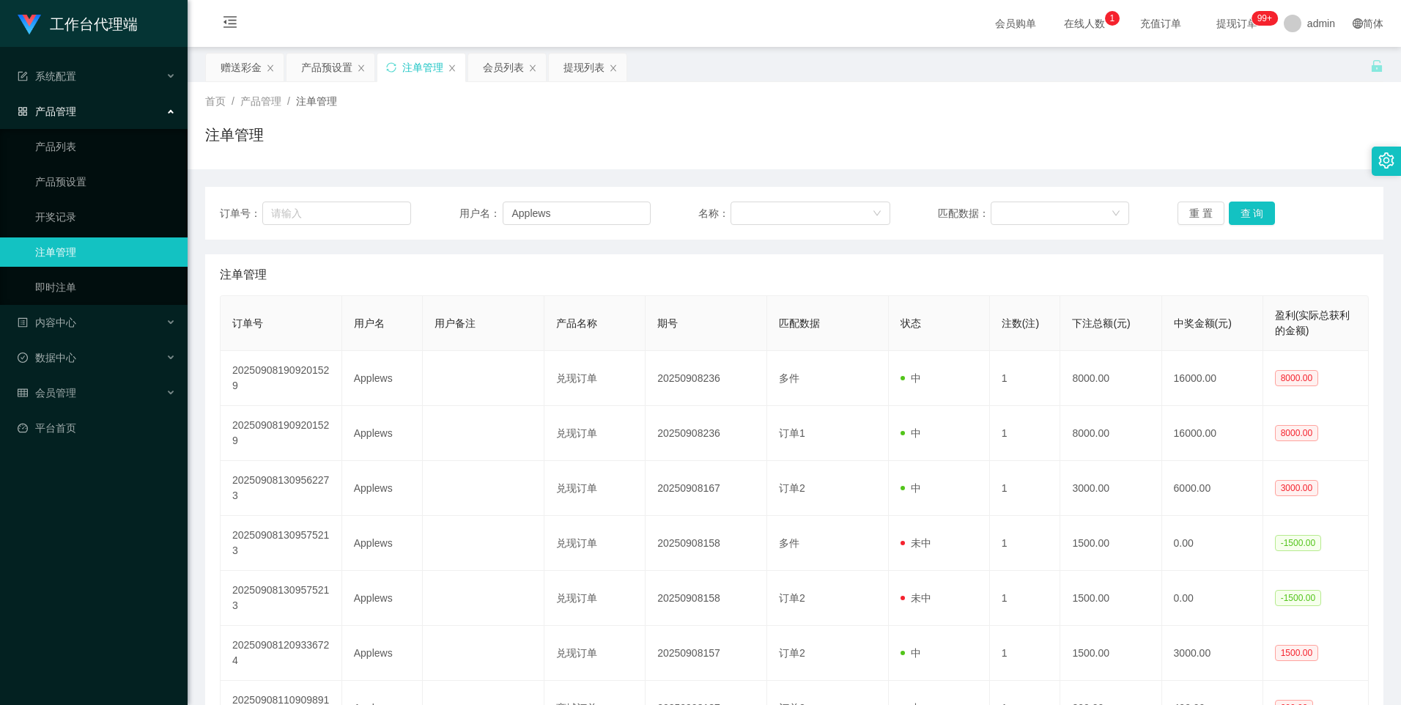
drag, startPoint x: 504, startPoint y: 67, endPoint x: 521, endPoint y: 121, distance: 56.1
click at [504, 67] on div "会员列表" at bounding box center [503, 68] width 41 height 28
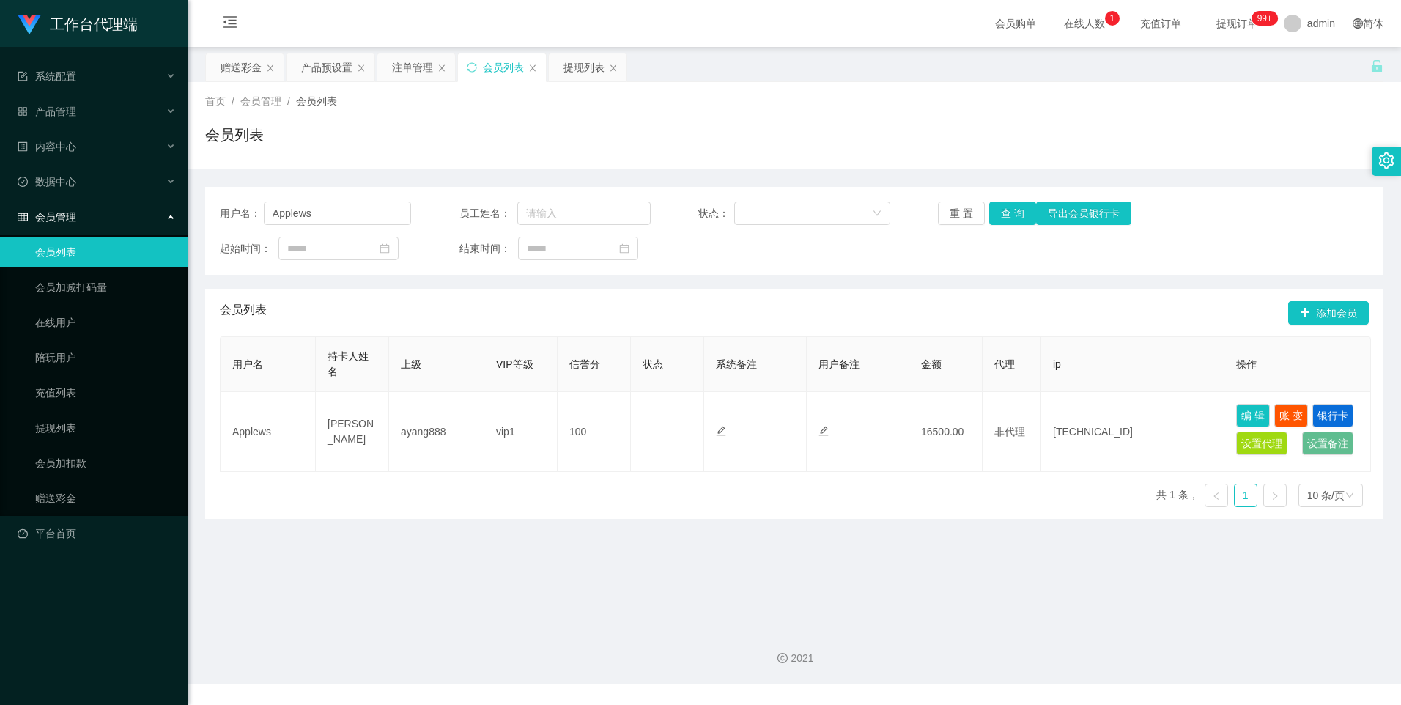
drag, startPoint x: 226, startPoint y: 66, endPoint x: 295, endPoint y: 164, distance: 119.6
click at [226, 65] on div "赠送彩金" at bounding box center [241, 68] width 41 height 28
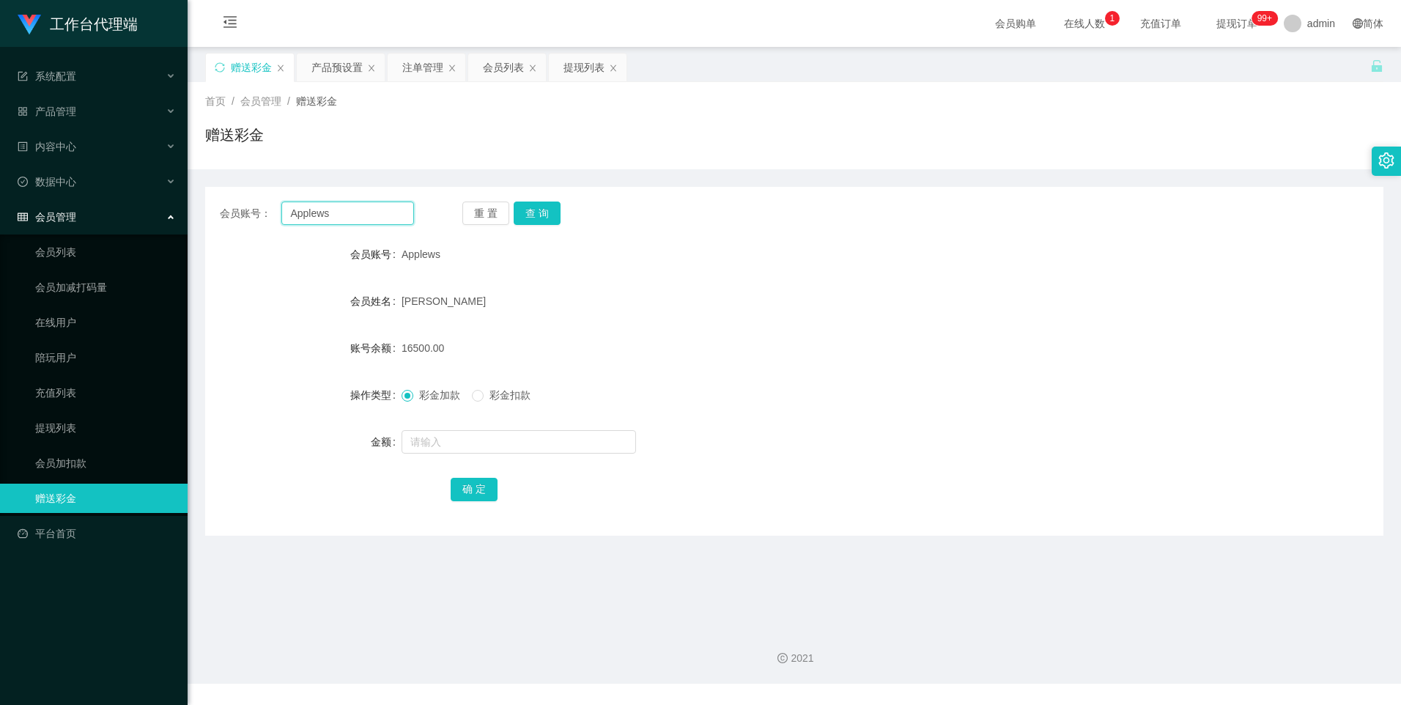
click at [374, 216] on input "Applews" at bounding box center [347, 213] width 132 height 23
click at [531, 215] on button "查 询" at bounding box center [537, 213] width 47 height 23
click at [534, 212] on button "查 询" at bounding box center [537, 213] width 47 height 23
